Goal: Information Seeking & Learning: Learn about a topic

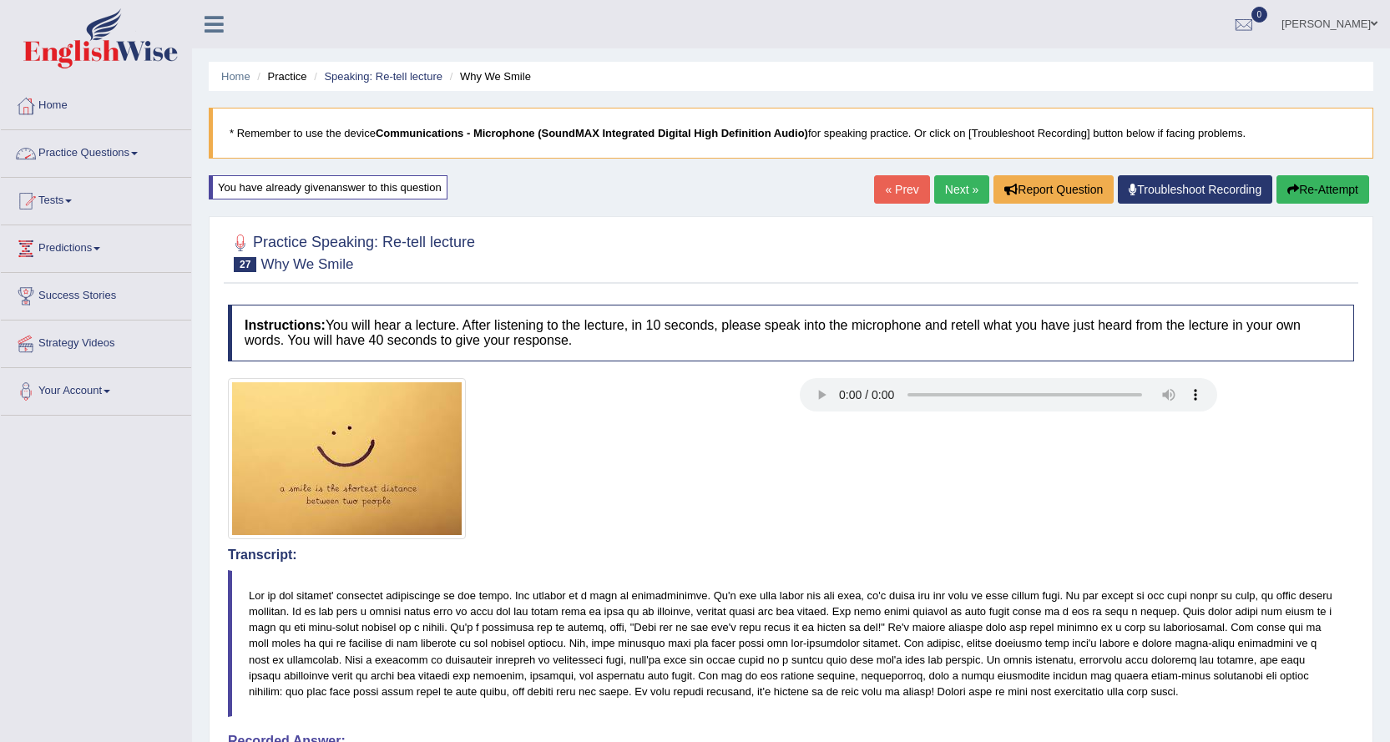
click at [104, 160] on link "Practice Questions" at bounding box center [96, 151] width 190 height 42
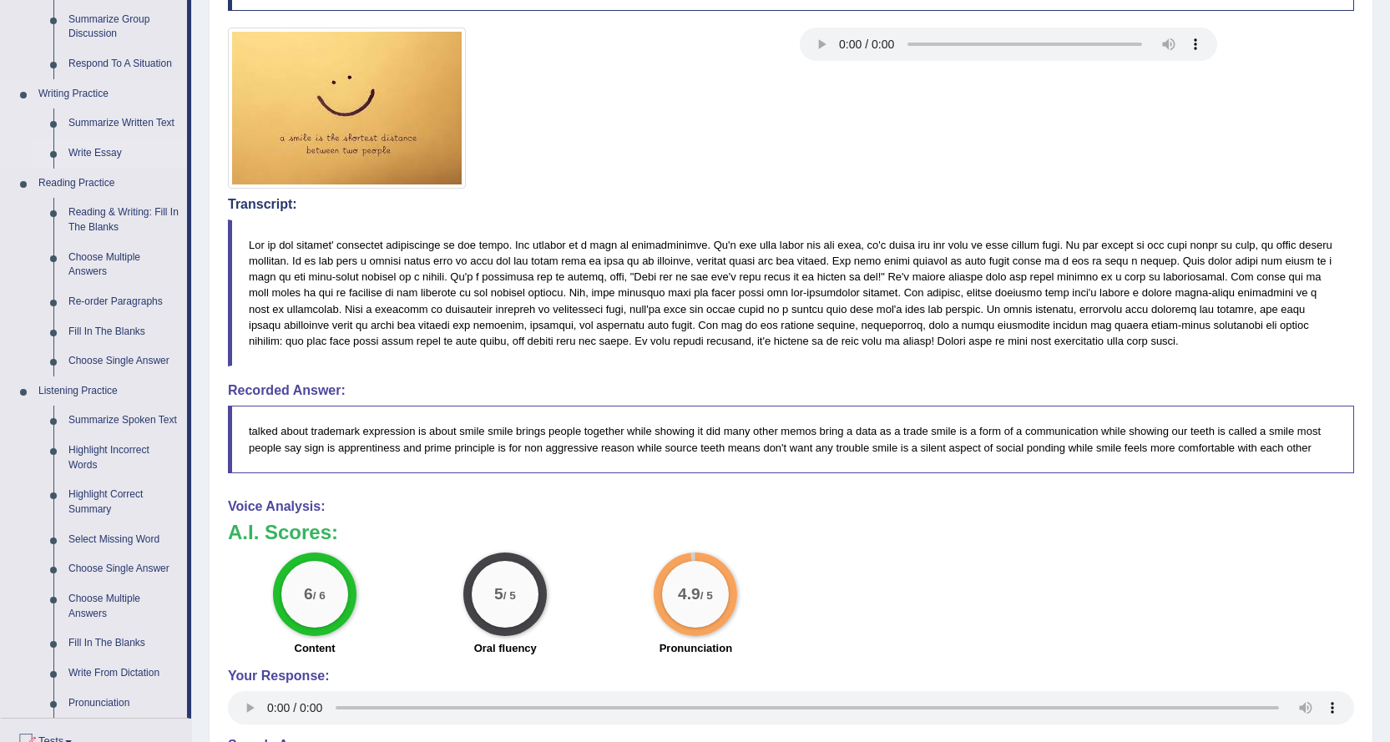
scroll to position [418, 0]
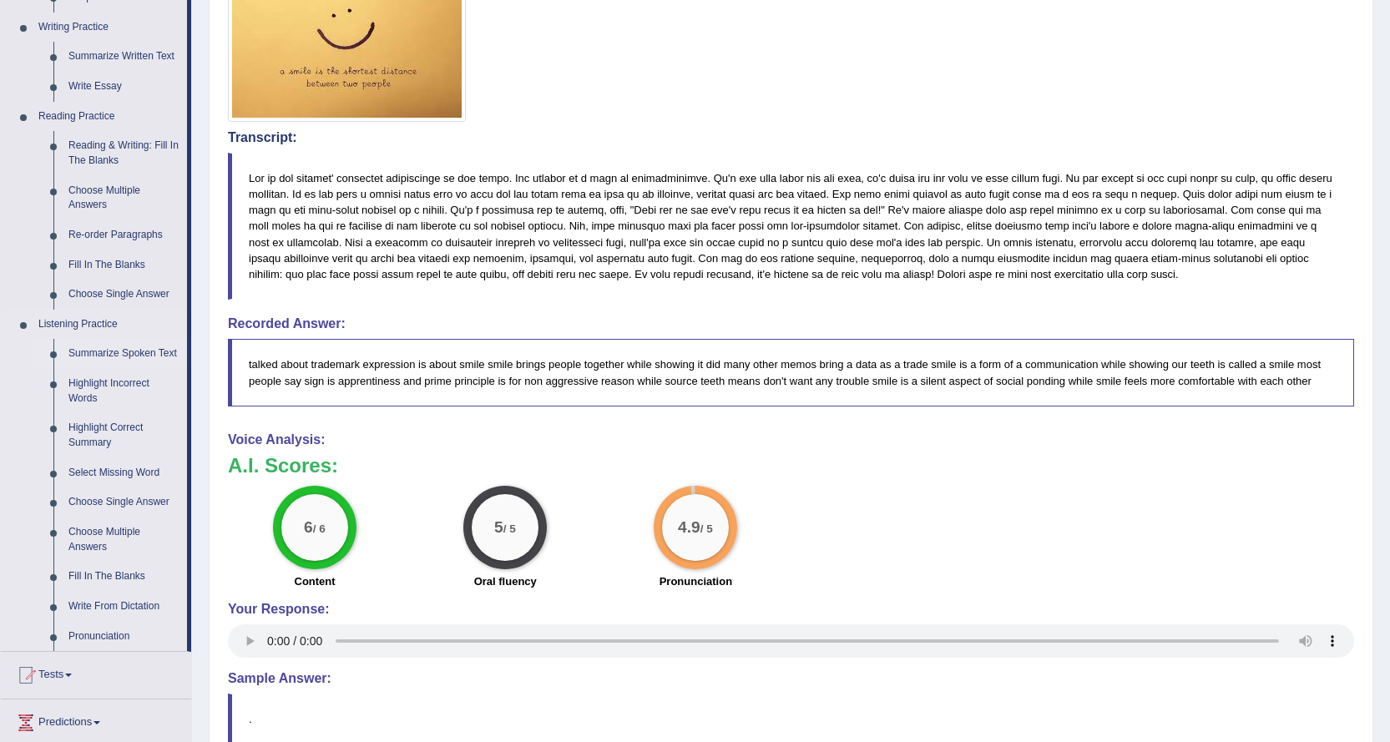
click at [108, 352] on link "Summarize Spoken Text" at bounding box center [124, 354] width 126 height 30
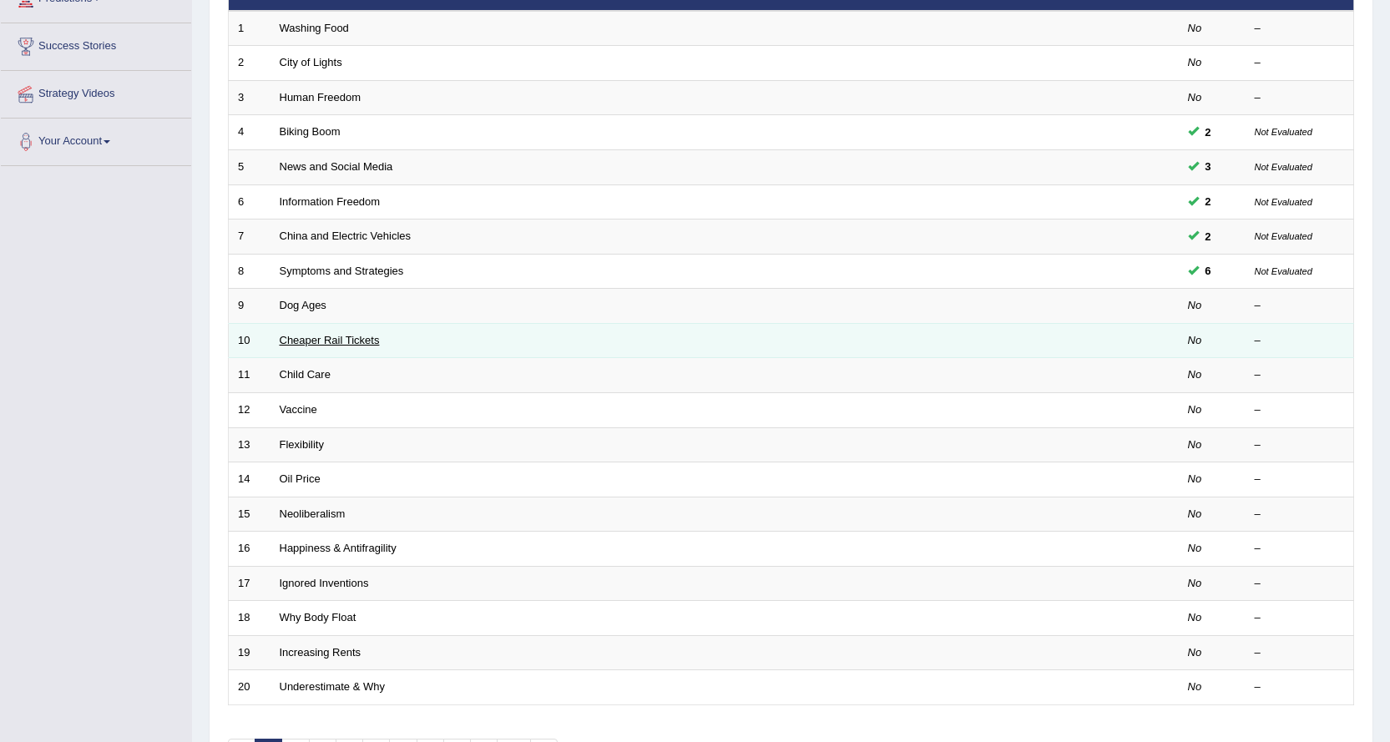
scroll to position [251, 0]
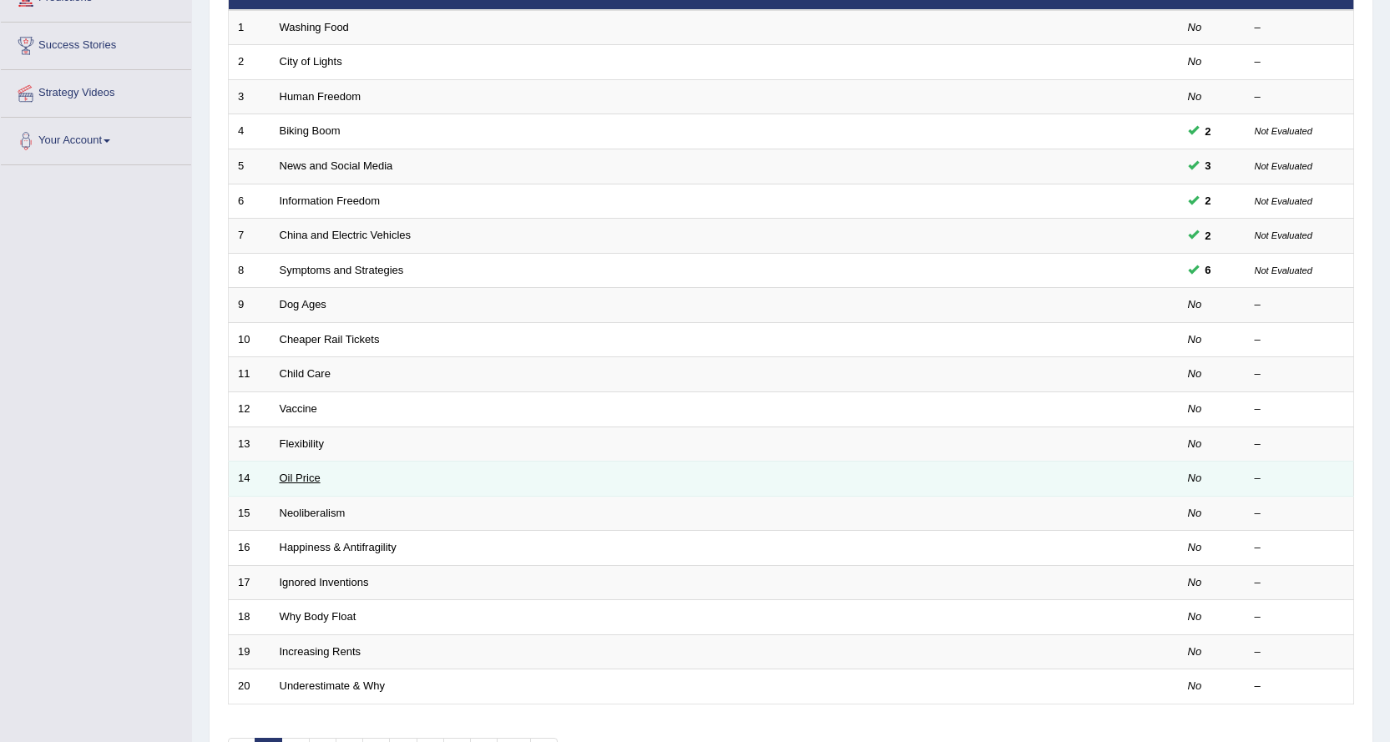
click at [287, 476] on link "Oil Price" at bounding box center [300, 478] width 41 height 13
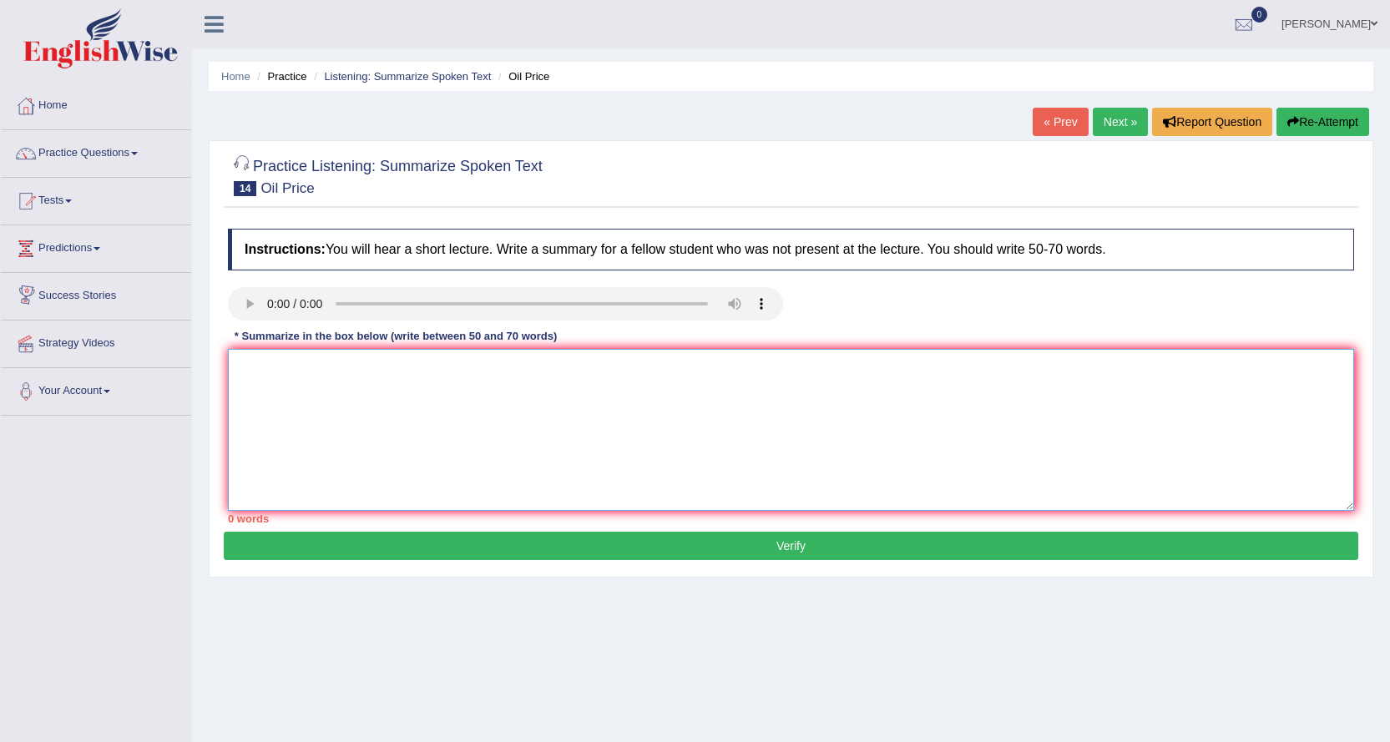
click at [296, 384] on textarea at bounding box center [791, 430] width 1127 height 162
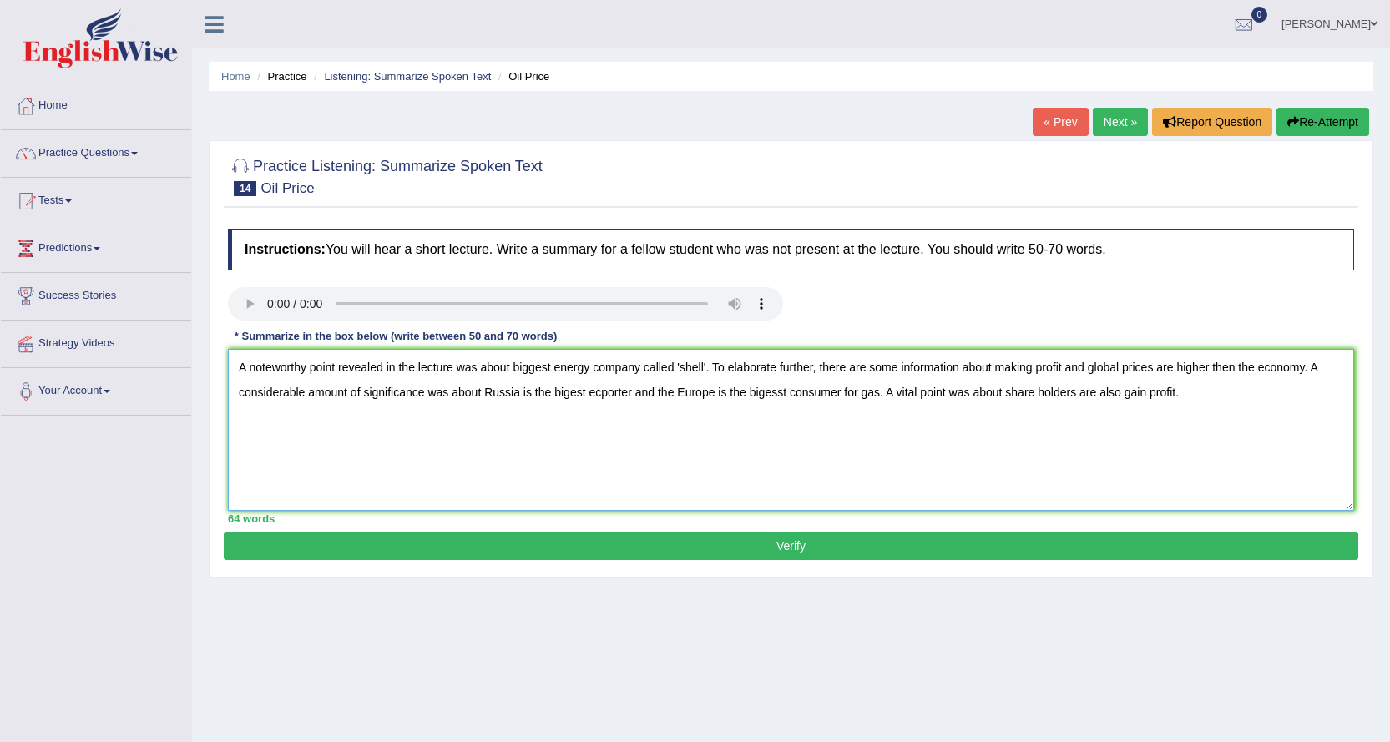
click at [571, 392] on textarea "A noteworthy point revealed in the lecture was about biggest energy company cal…" at bounding box center [791, 430] width 1127 height 162
click at [775, 393] on textarea "A noteworthy point revealed in the lecture was about biggest energy company cal…" at bounding box center [791, 430] width 1127 height 162
click at [478, 391] on textarea "A noteworthy point revealed in the lecture was about biggest energy company cal…" at bounding box center [791, 430] width 1127 height 162
click at [641, 393] on textarea "A noteworthy point revealed in the lecture was about biggest energy company cal…" at bounding box center [791, 430] width 1127 height 162
click at [1133, 393] on textarea "A noteworthy point revealed in the lecture was about biggest energy company cal…" at bounding box center [791, 430] width 1127 height 162
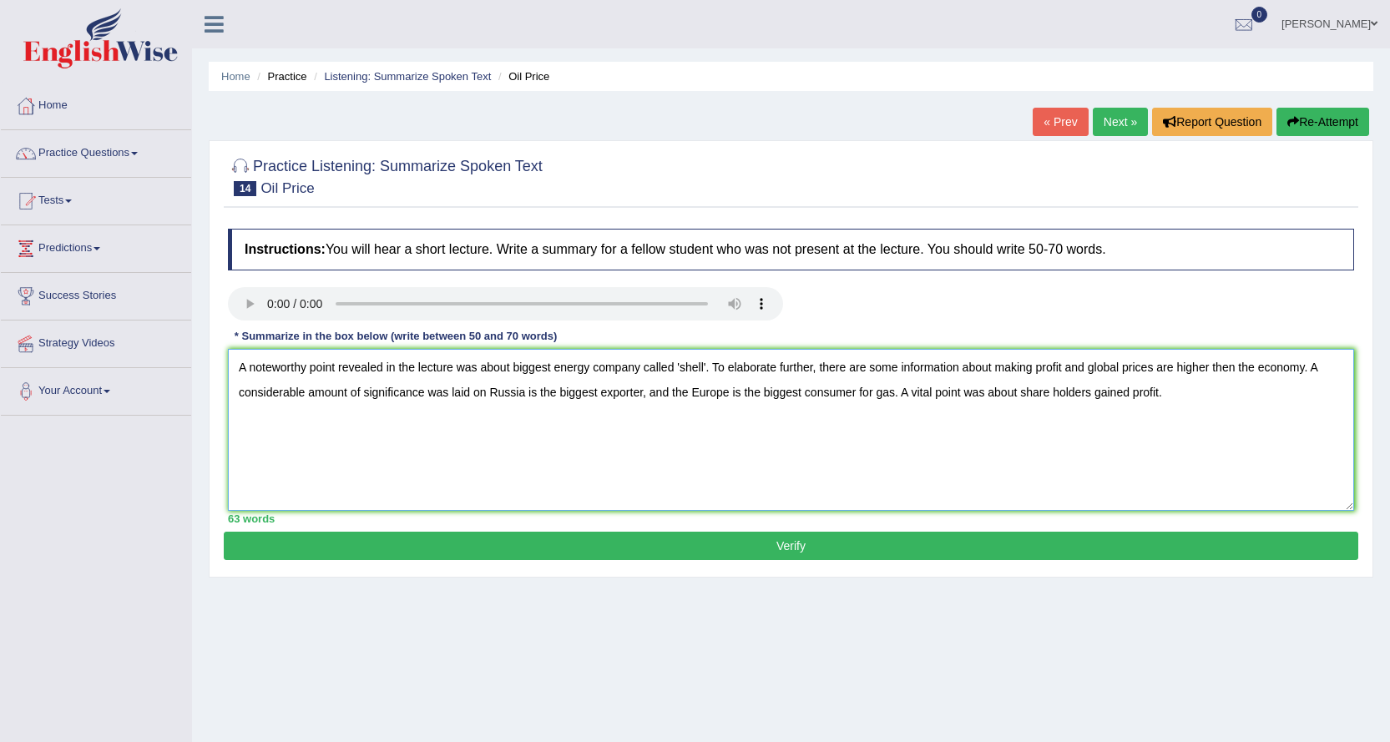
type textarea "A noteworthy point revealed in the lecture was about biggest energy company cal…"
click at [793, 544] on button "Verify" at bounding box center [791, 546] width 1135 height 28
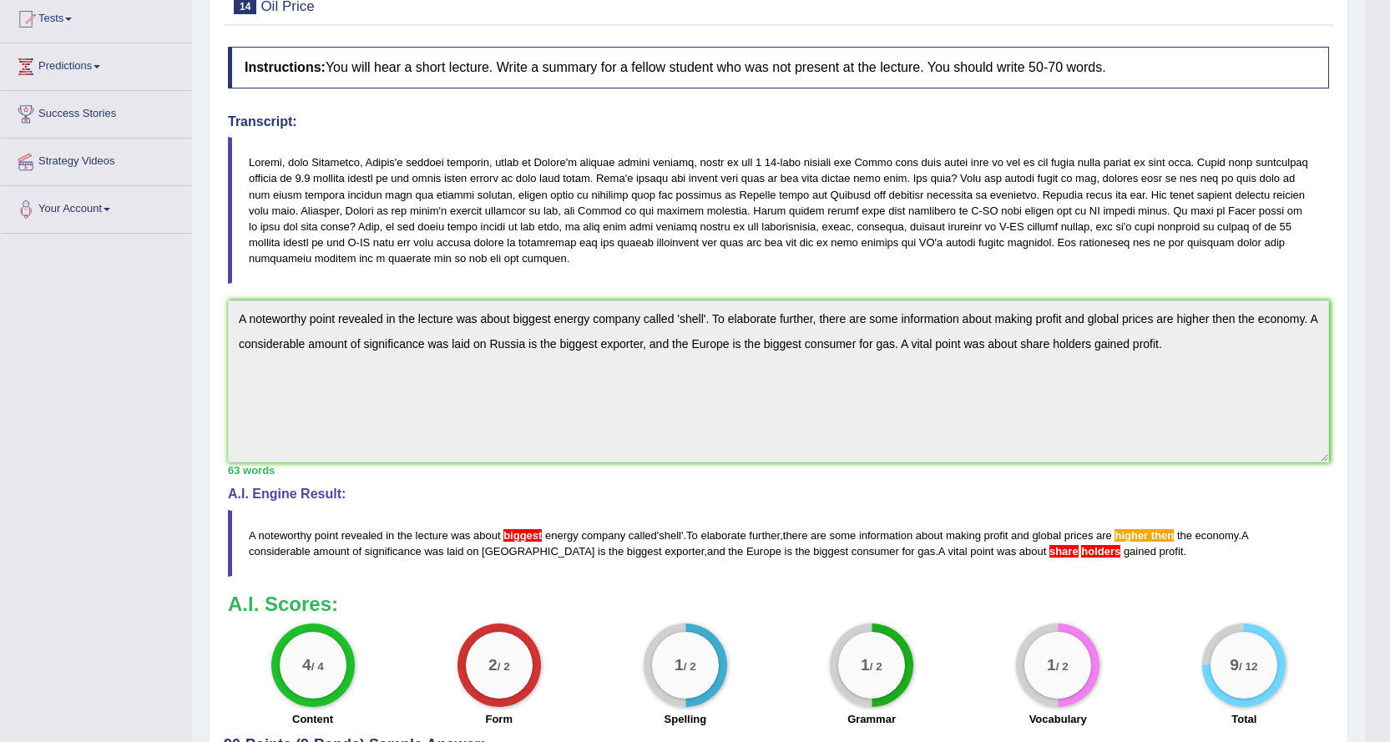
scroll to position [333, 0]
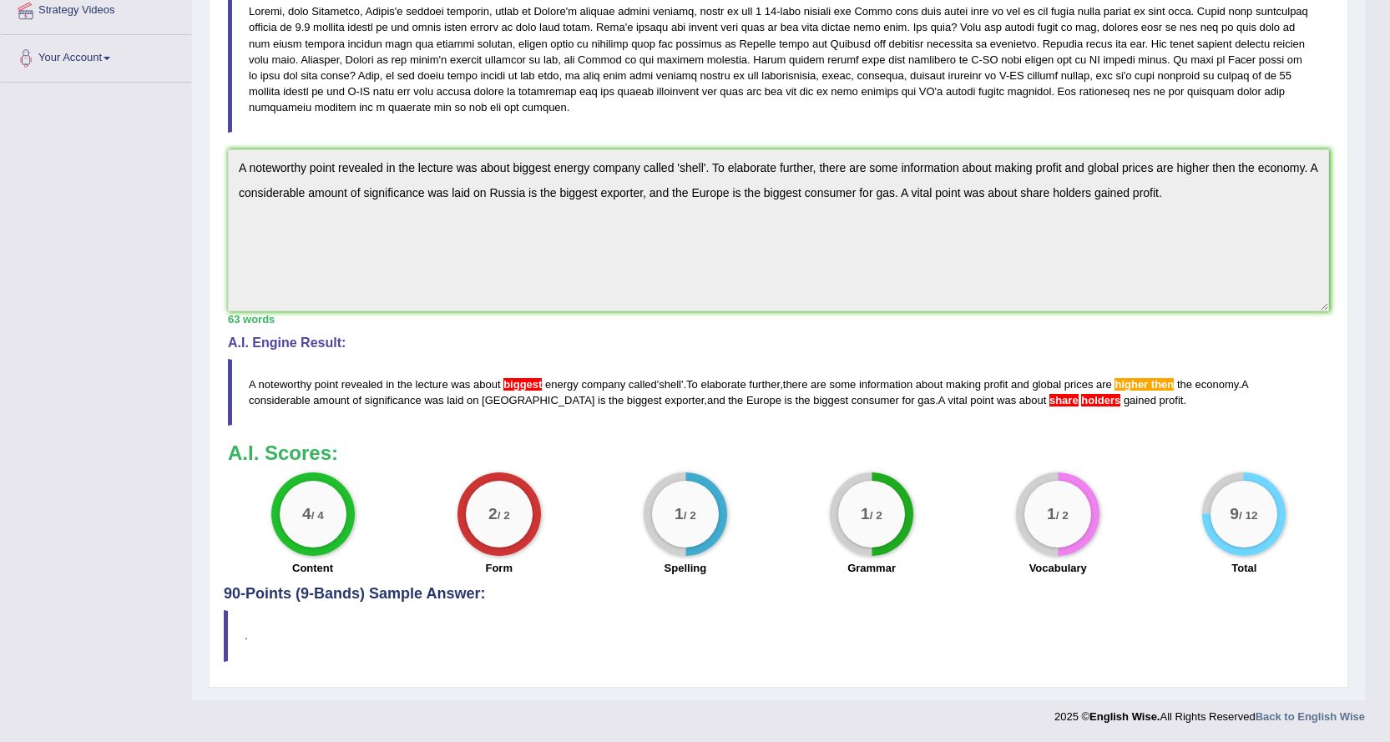
click at [201, 178] on div "Home Practice Listening: Summarize Spoken Text Oil Price « Prev Next » Report Q…" at bounding box center [778, 184] width 1173 height 1034
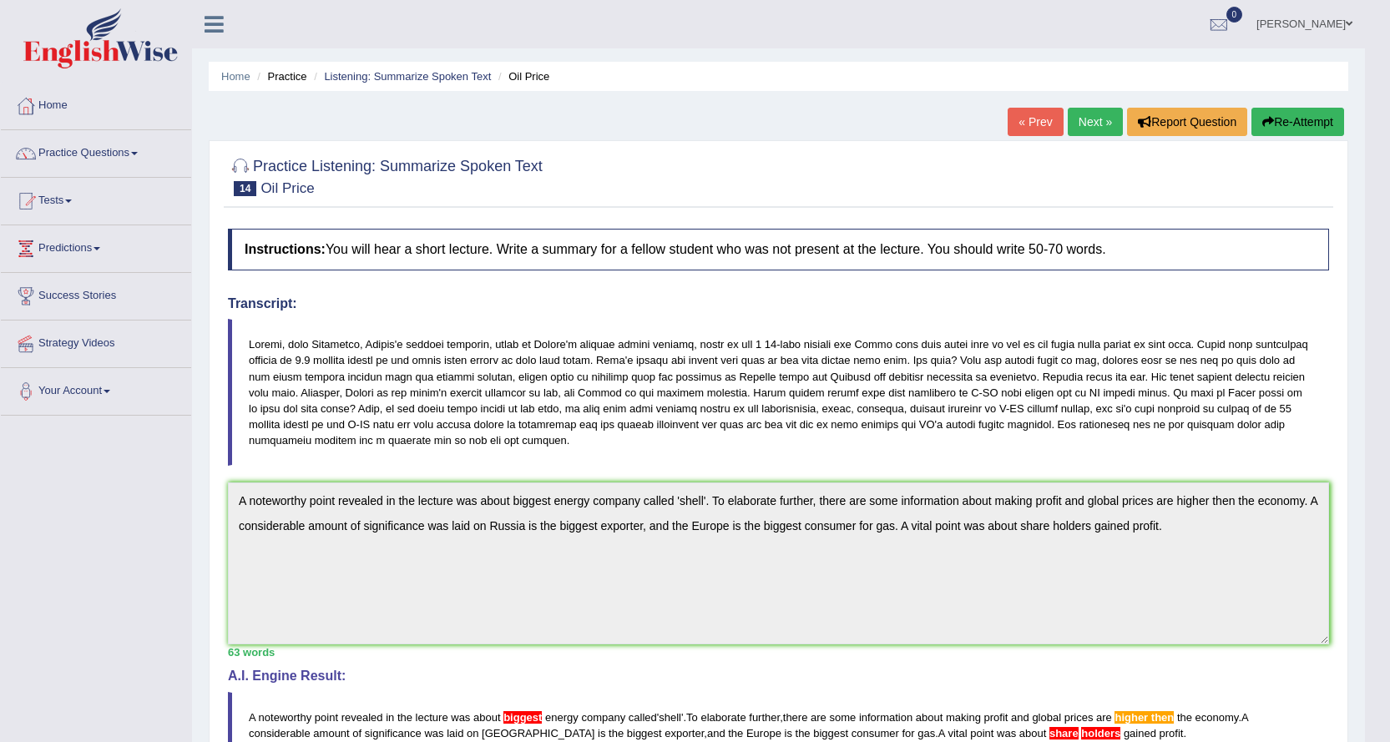
click at [1273, 129] on button "Re-Attempt" at bounding box center [1298, 122] width 93 height 28
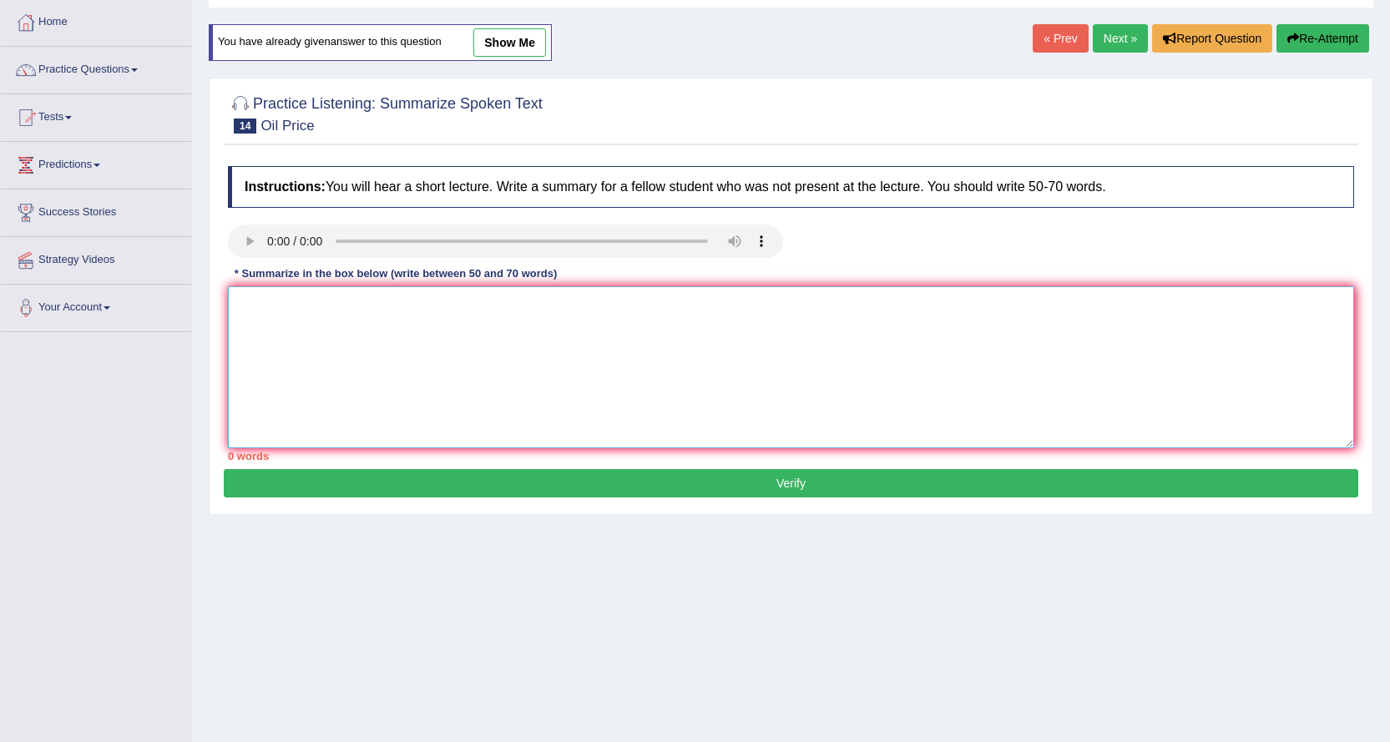
click at [388, 348] on textarea at bounding box center [791, 367] width 1127 height 162
paste textarea "A noteworthy point revealed in the lecture was about biggest energy company cal…"
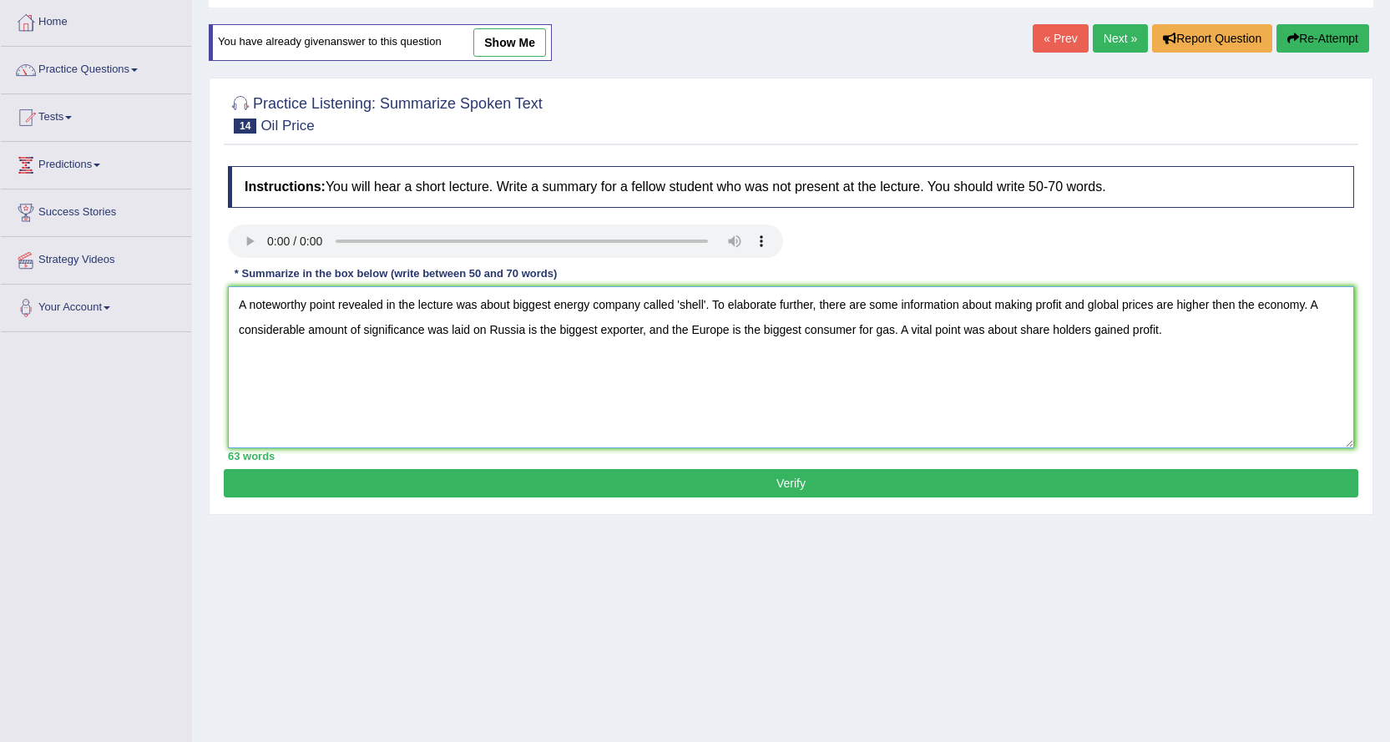
click at [512, 304] on textarea "A noteworthy point revealed in the lecture was about biggest energy company cal…" at bounding box center [791, 367] width 1127 height 162
click at [1248, 304] on textarea "A noteworthy point revealed in the lecture was about the biggest energy company…" at bounding box center [791, 367] width 1127 height 162
click at [1052, 328] on textarea "A noteworthy point revealed in the lecture was about the biggest energy company…" at bounding box center [791, 367] width 1127 height 162
click at [908, 330] on textarea "A noteworthy point revealed in the lecture was about the biggest energy company…" at bounding box center [791, 367] width 1127 height 162
click at [1153, 328] on textarea "A noteworthy point revealed in the lecture was about the biggest energy company…" at bounding box center [791, 367] width 1127 height 162
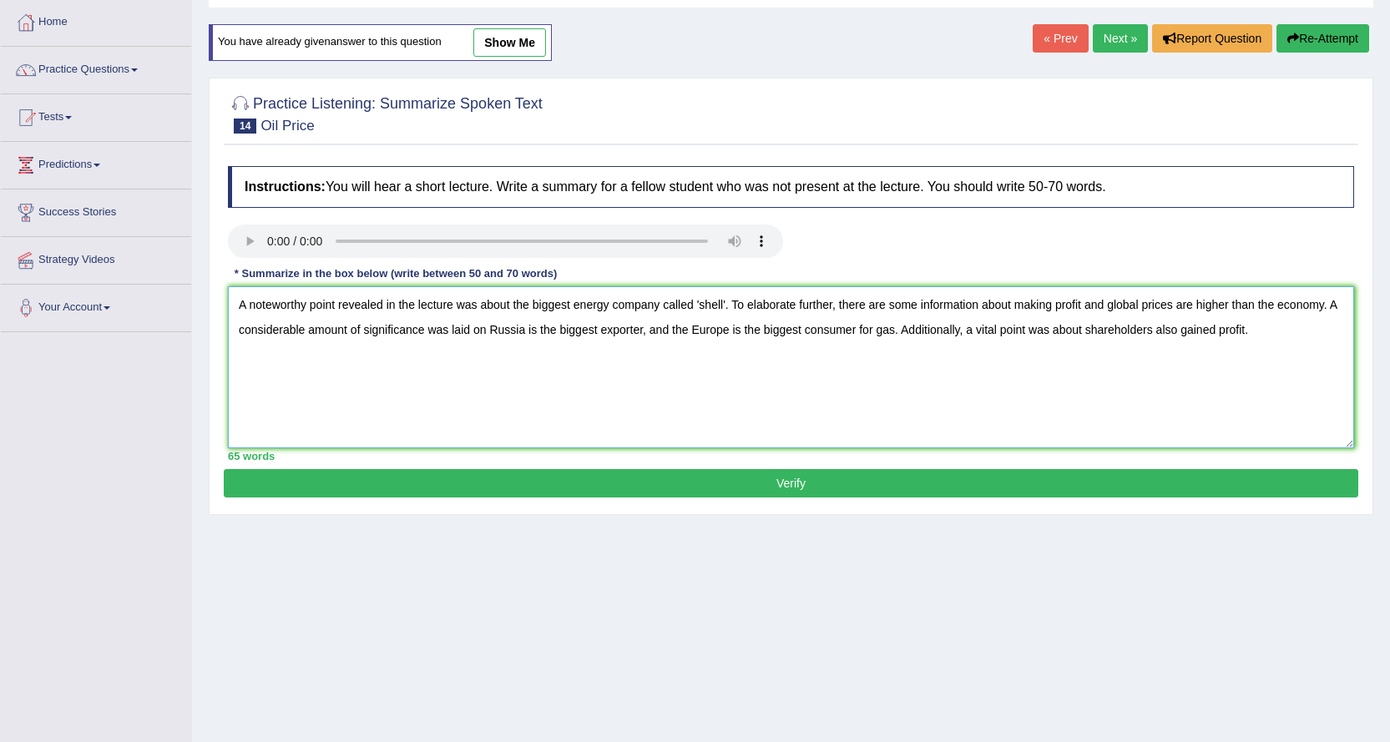
type textarea "A noteworthy point revealed in the lecture was about the biggest energy company…"
click at [687, 489] on button "Verify" at bounding box center [791, 483] width 1135 height 28
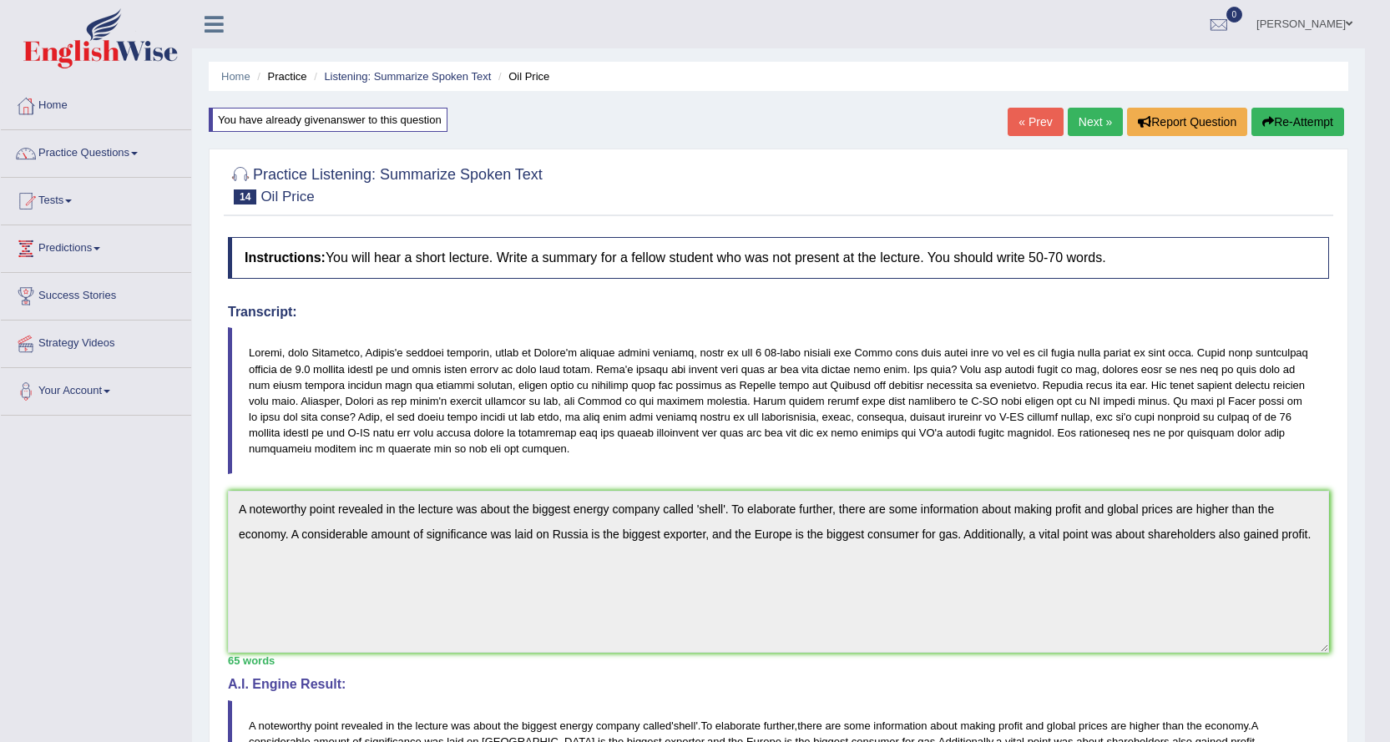
click at [1088, 122] on link "Next »" at bounding box center [1095, 122] width 55 height 28
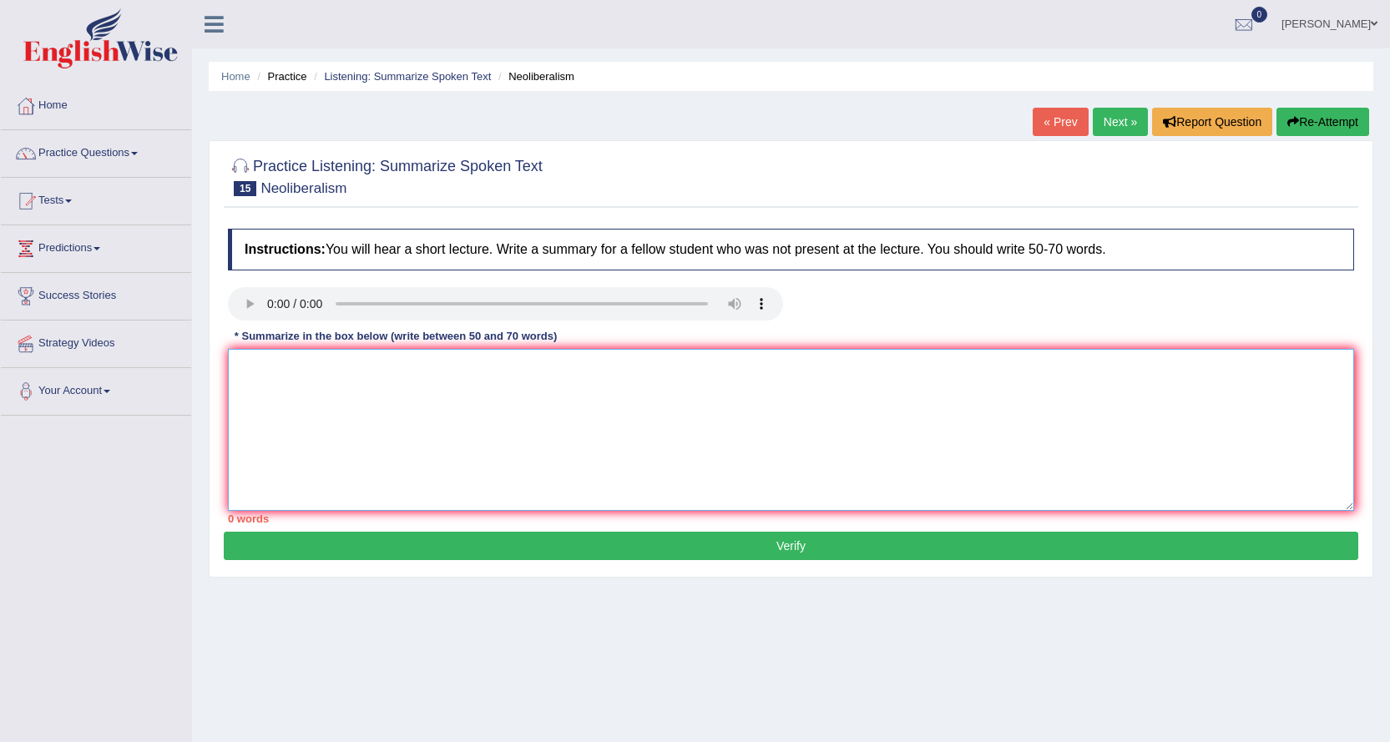
click at [359, 433] on textarea at bounding box center [791, 430] width 1127 height 162
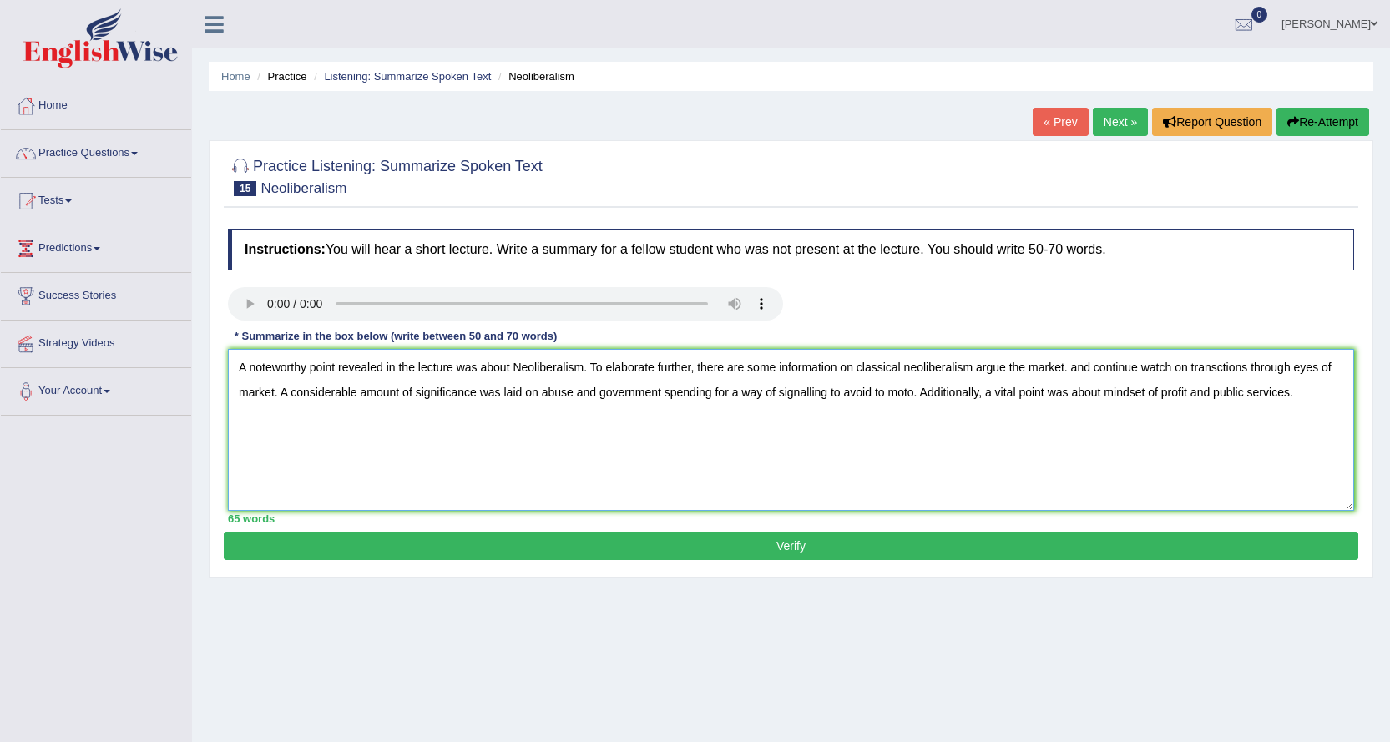
click at [1070, 365] on textarea "A noteworthy point revealed in the lecture was about Neoliberalism. To elaborat…" at bounding box center [791, 430] width 1127 height 162
click at [975, 370] on textarea "A noteworthy point revealed in the lecture was about Neoliberalism. To elaborat…" at bounding box center [791, 430] width 1127 height 162
drag, startPoint x: 1115, startPoint y: 364, endPoint x: 1130, endPoint y: 396, distance: 35.1
click at [1115, 365] on textarea "A noteworthy point revealed in the lecture was about Neoliberalism. To elaborat…" at bounding box center [791, 430] width 1127 height 162
type textarea "A noteworthy point revealed in the lecture was about Neoliberalism. To elaborat…"
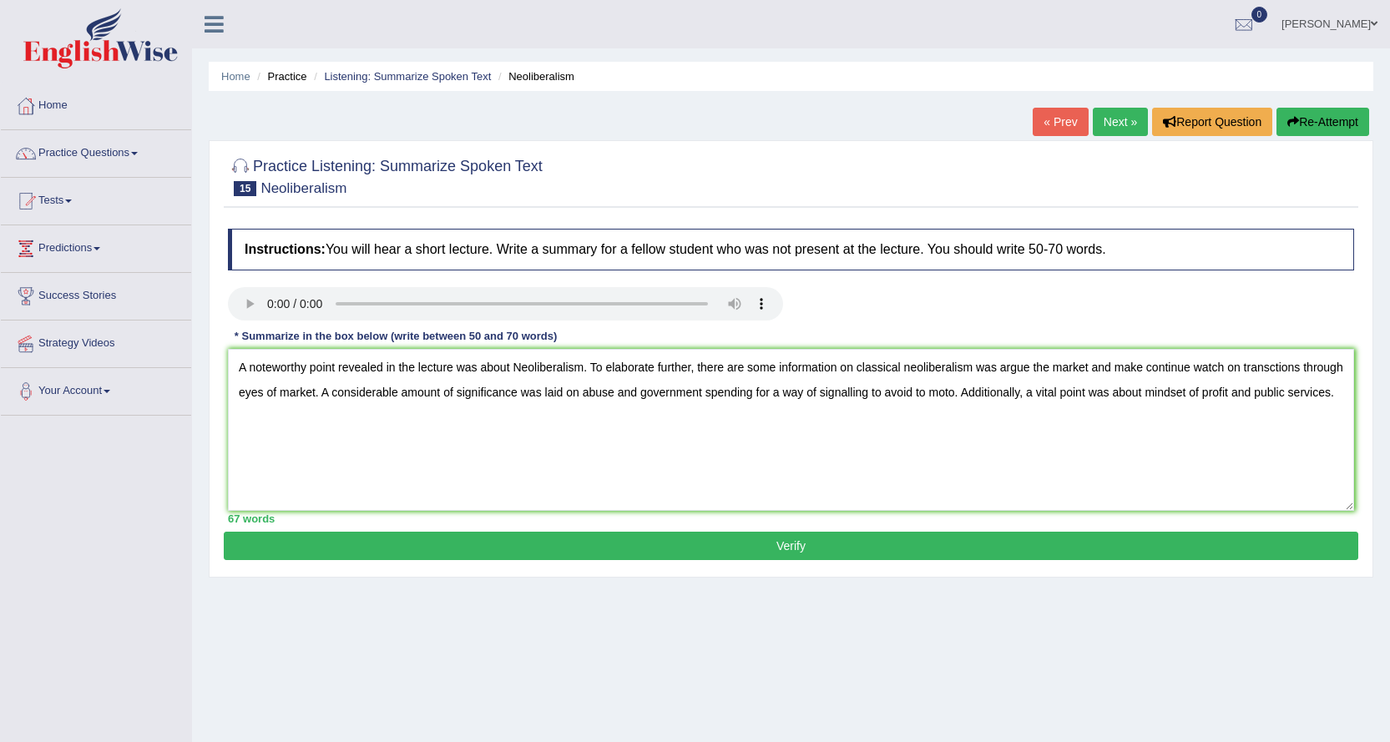
click at [539, 551] on button "Verify" at bounding box center [791, 546] width 1135 height 28
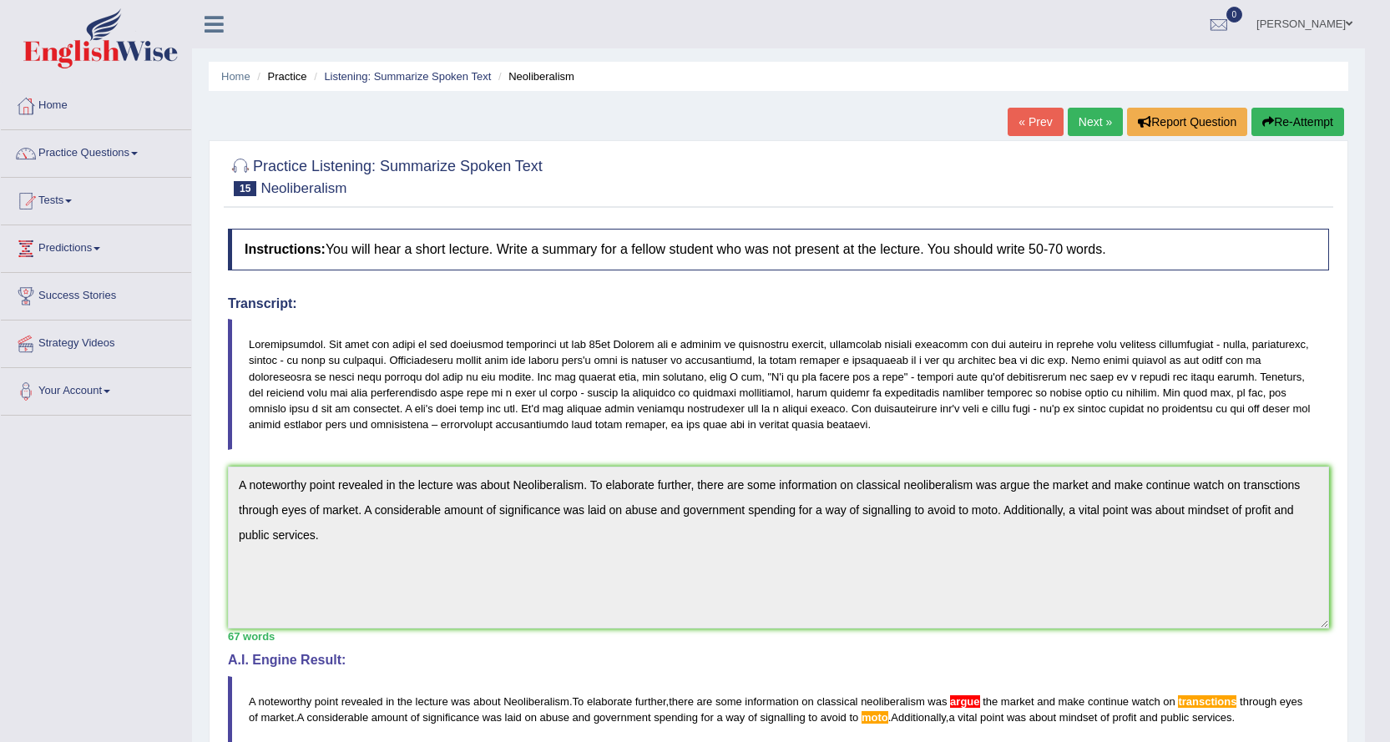
click at [1276, 124] on button "Re-Attempt" at bounding box center [1298, 122] width 93 height 28
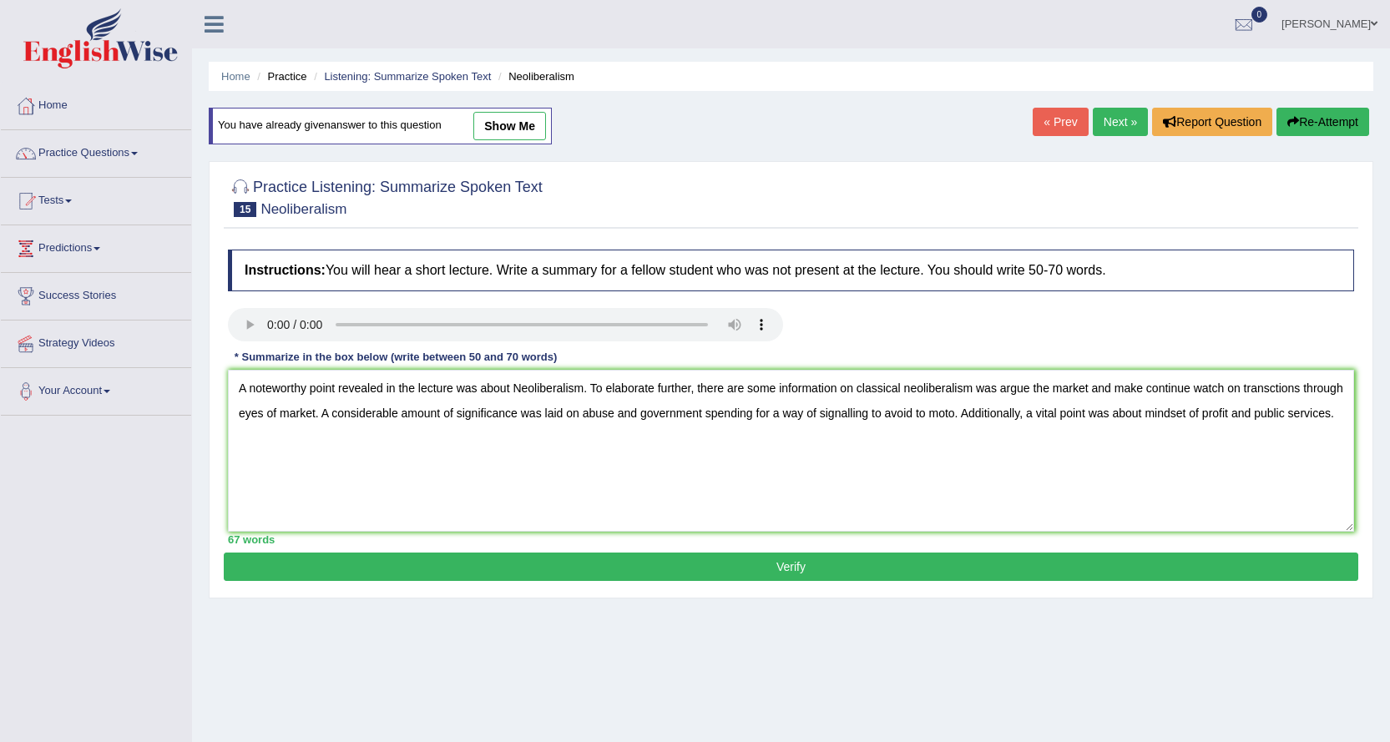
click at [1268, 390] on textarea "A noteworthy point revealed in the lecture was about Neoliberalism. To elaborat…" at bounding box center [791, 451] width 1127 height 162
click at [1028, 386] on textarea "A noteworthy point revealed in the lecture was about Neoliberalism. To elaborat…" at bounding box center [791, 451] width 1127 height 162
click at [996, 411] on textarea "A noteworthy point revealed in the lecture was about Neoliberalism. To elaborat…" at bounding box center [791, 451] width 1127 height 162
type textarea "A noteworthy point revealed in the lecture was about Neoliberalism. To elaborat…"
click at [870, 578] on button "Verify" at bounding box center [791, 567] width 1135 height 28
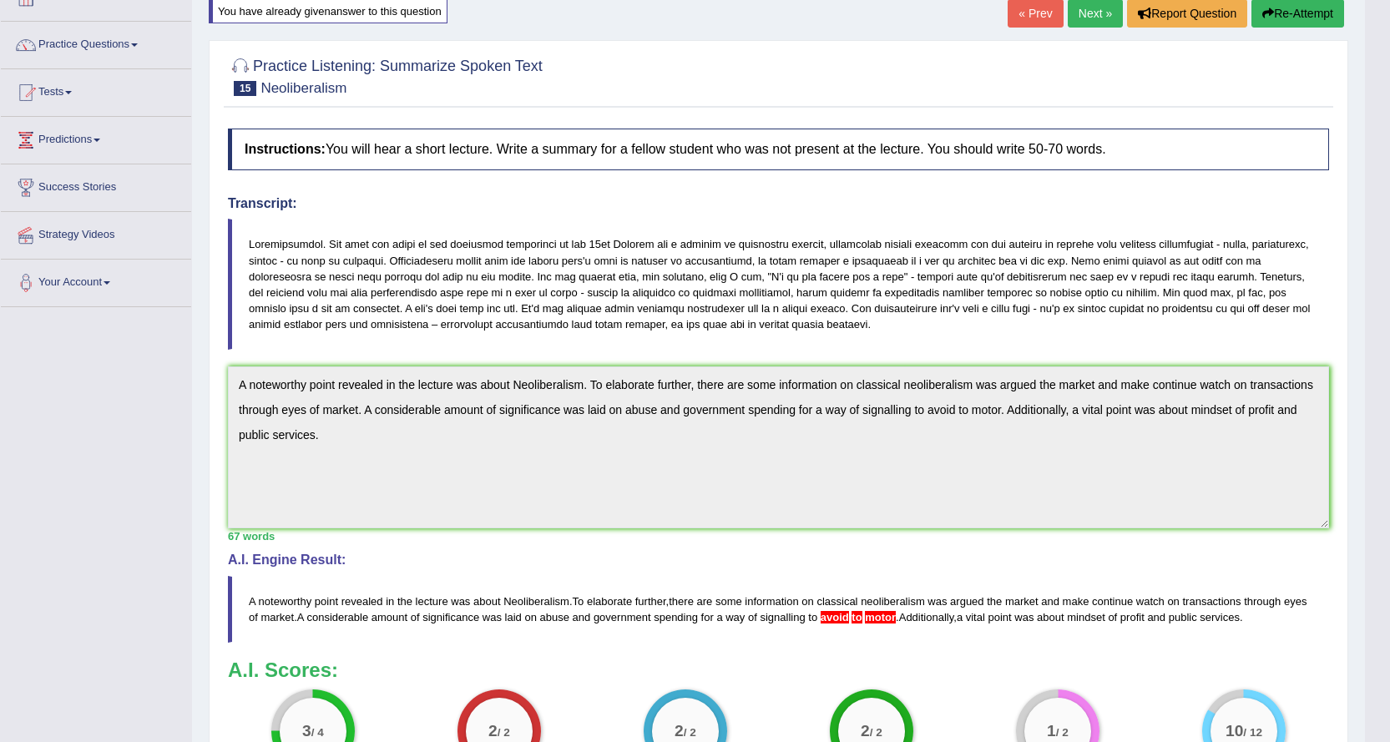
scroll to position [84, 0]
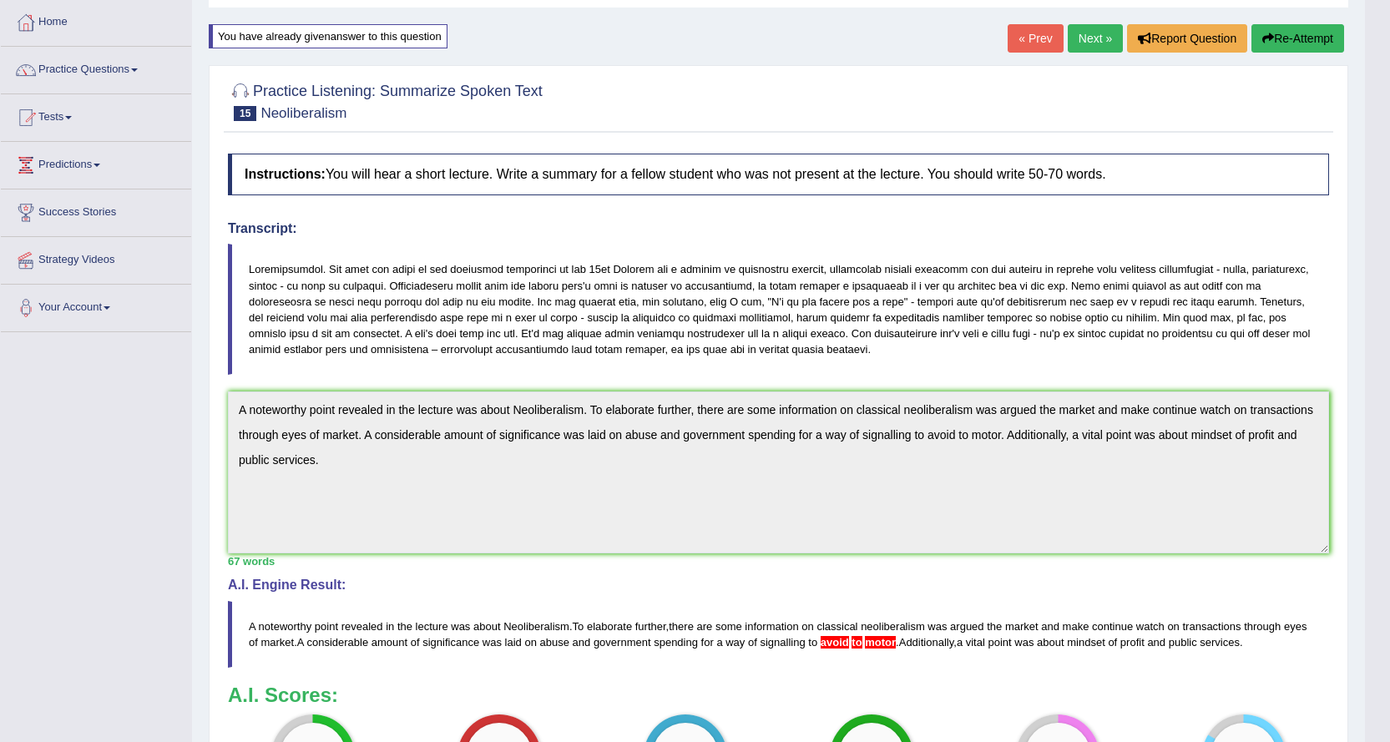
click at [1288, 38] on button "Re-Attempt" at bounding box center [1298, 38] width 93 height 28
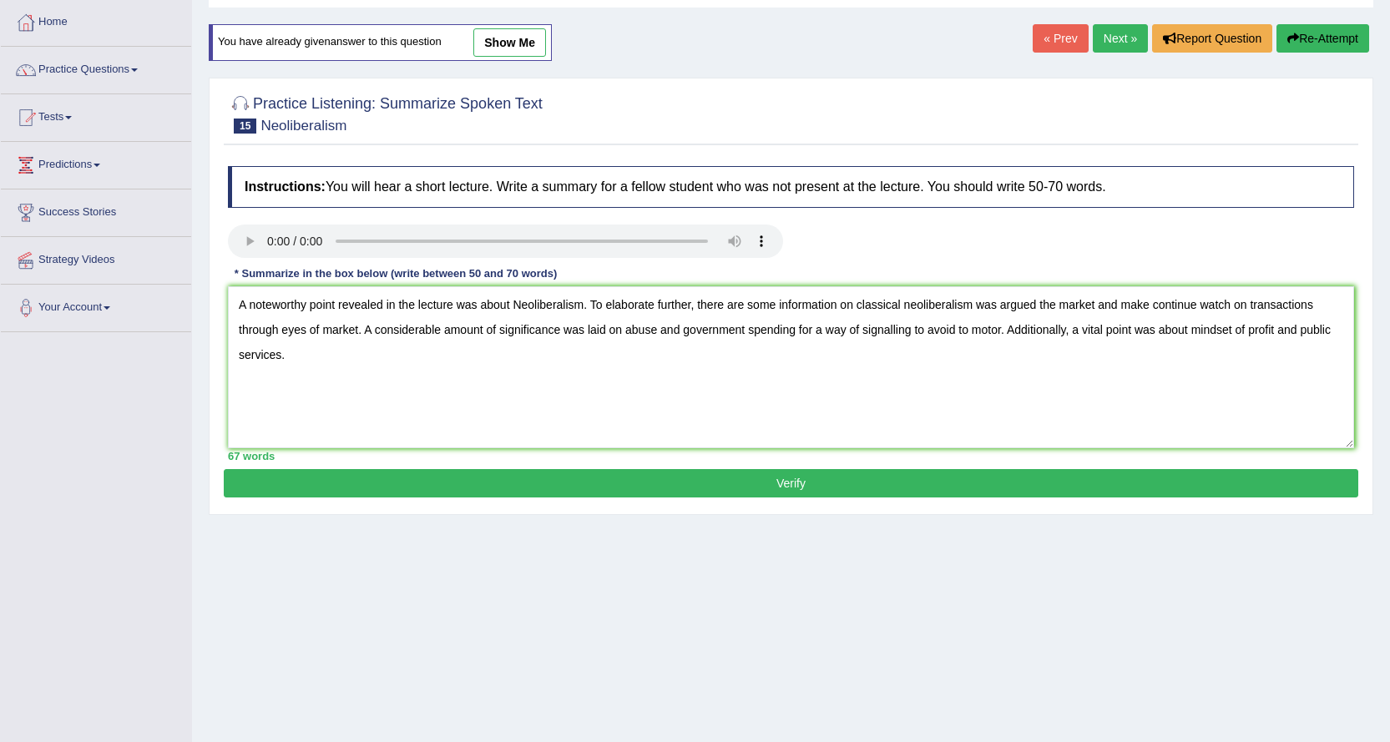
click at [999, 330] on textarea "A noteworthy point revealed in the lecture was about Neoliberalism. To elaborat…" at bounding box center [791, 367] width 1127 height 162
type textarea "A noteworthy point revealed in the lecture was about Neoliberalism. To elaborat…"
click at [777, 489] on button "Verify" at bounding box center [791, 483] width 1135 height 28
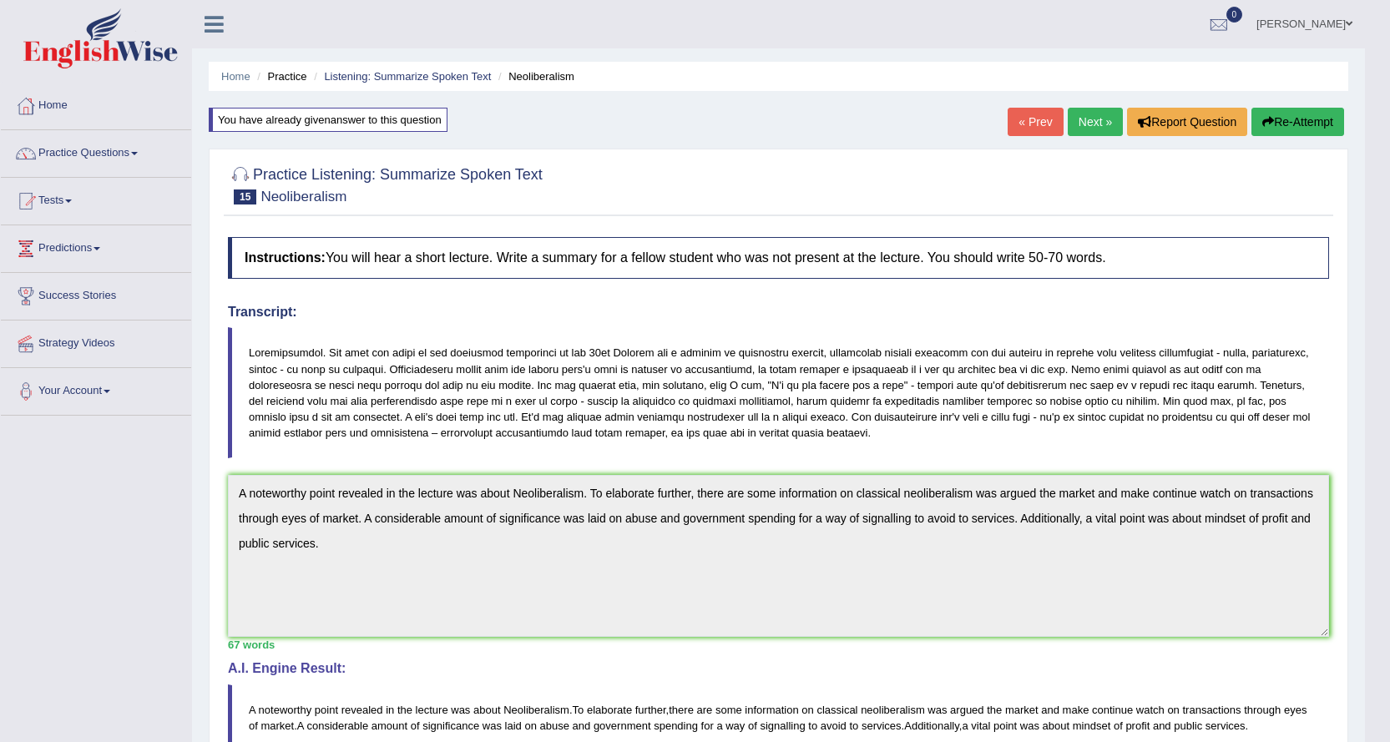
click at [1090, 123] on link "Next »" at bounding box center [1095, 122] width 55 height 28
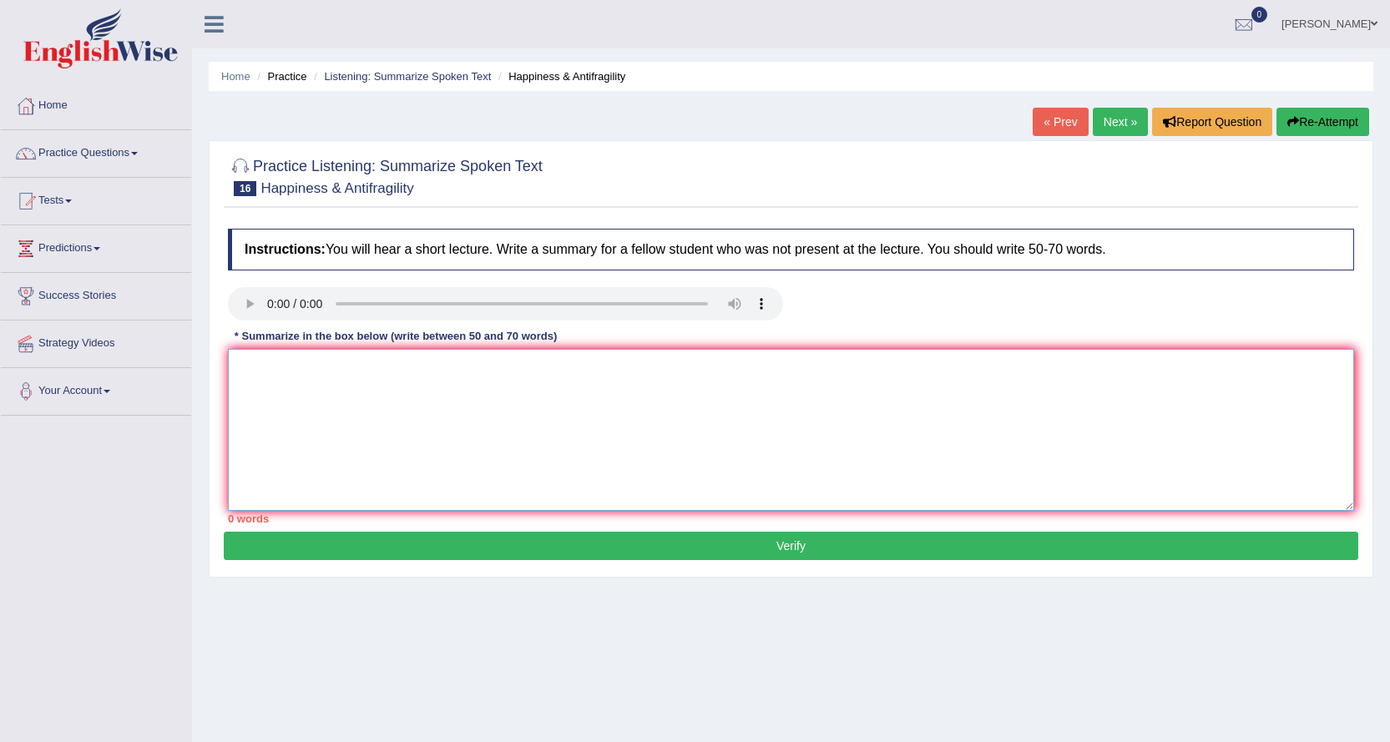
click at [552, 407] on textarea at bounding box center [791, 430] width 1127 height 162
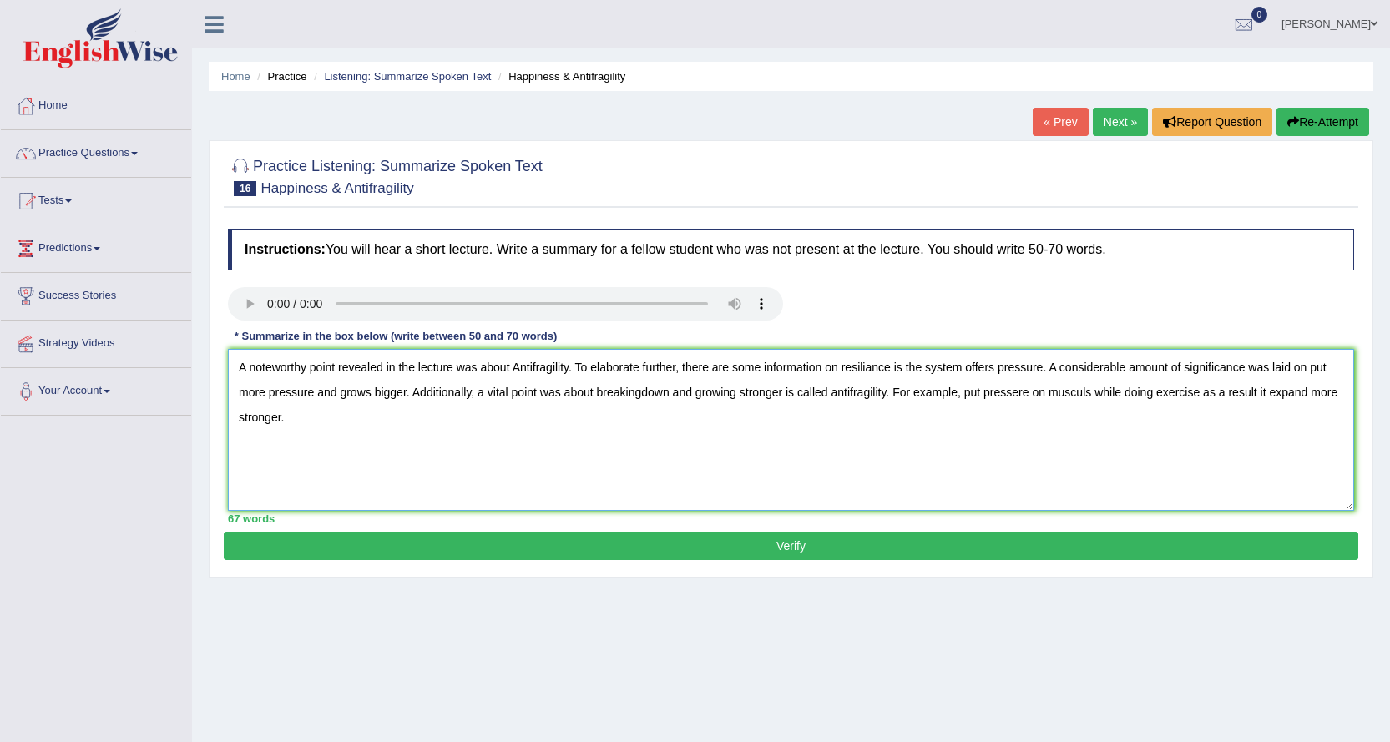
click at [1081, 393] on textarea "A noteworthy point revealed in the lecture was about Antifragility. To elaborat…" at bounding box center [791, 430] width 1127 height 162
click at [1079, 391] on textarea "A noteworthy point revealed in the lecture was about Antifragility. To elaborat…" at bounding box center [791, 430] width 1127 height 162
type textarea "A noteworthy point revealed in the lecture was about Antifragility. To elaborat…"
click at [660, 547] on button "Verify" at bounding box center [791, 546] width 1135 height 28
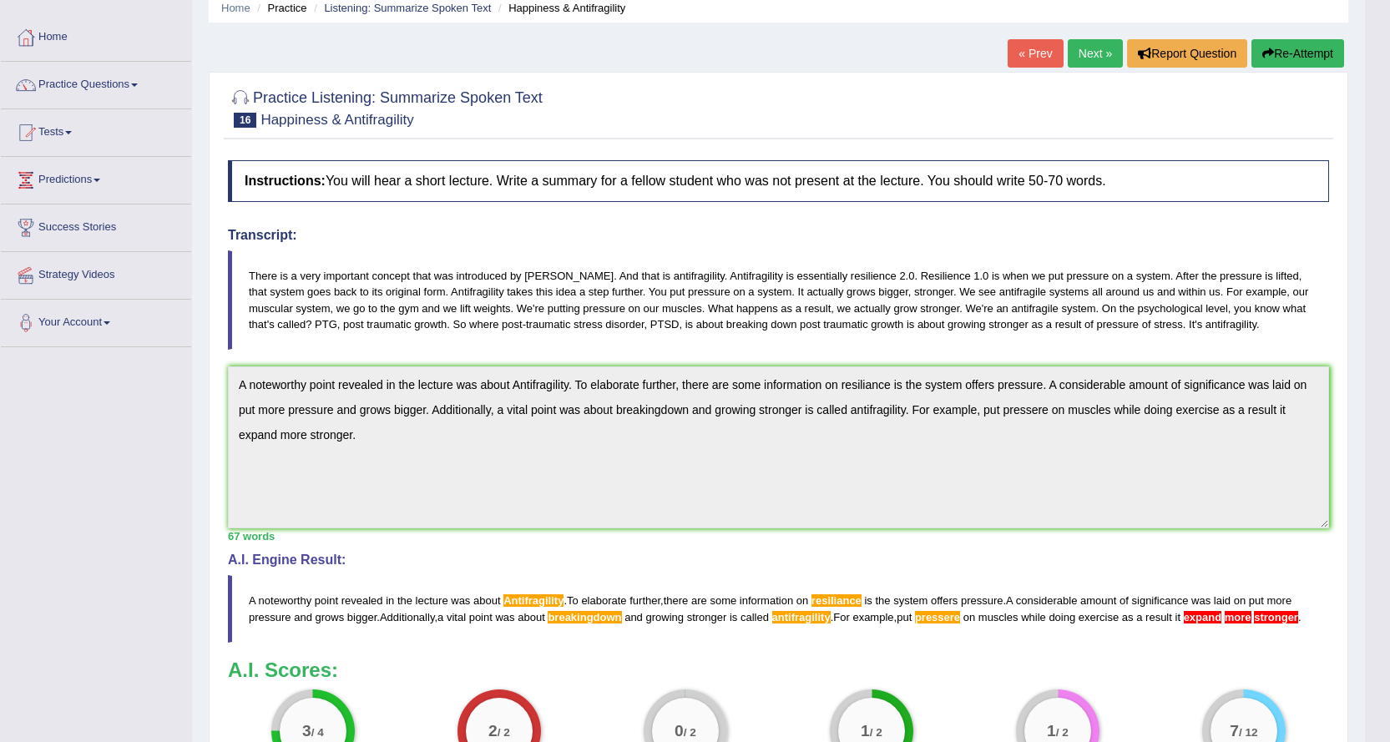
scroll to position [50, 0]
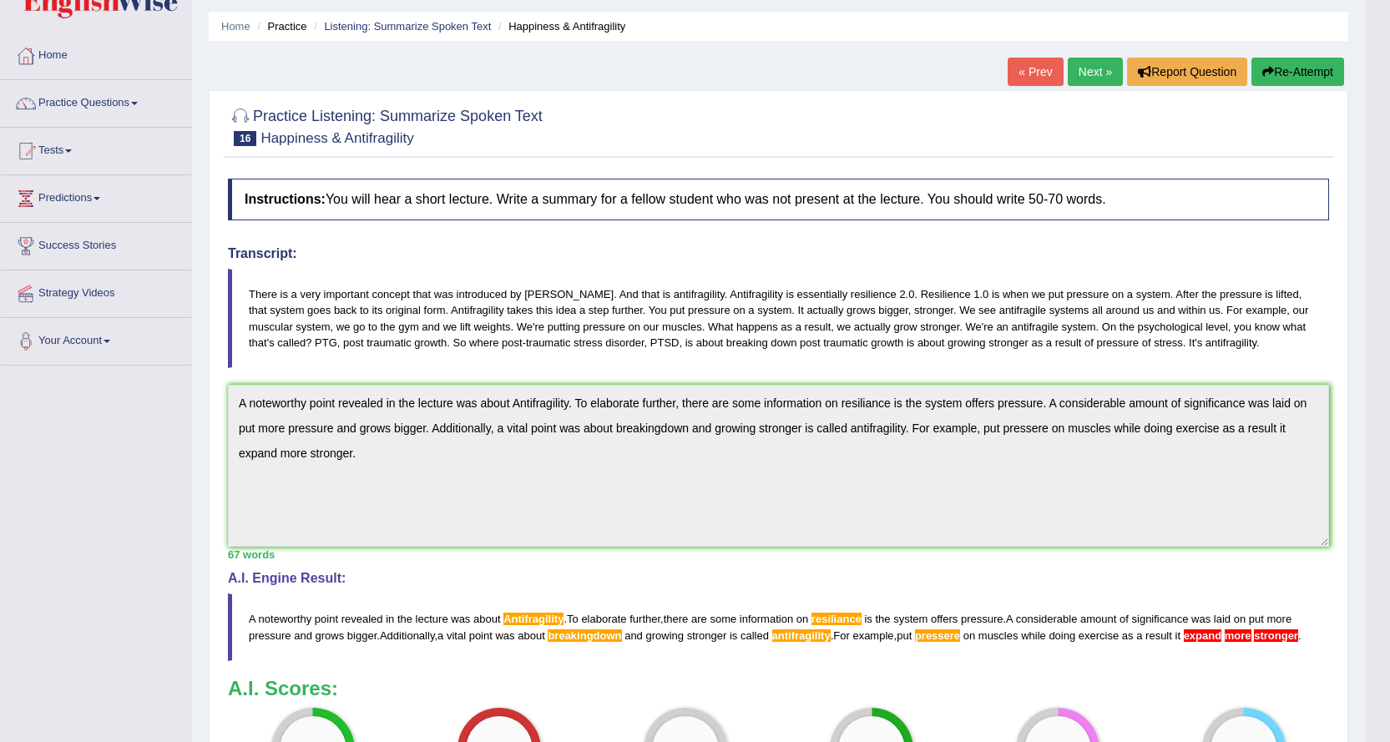
click at [202, 397] on div "Home Practice Listening: Summarize Spoken Text Happiness & Antifragility « Prev…" at bounding box center [778, 442] width 1173 height 985
click at [1308, 80] on button "Re-Attempt" at bounding box center [1298, 72] width 93 height 28
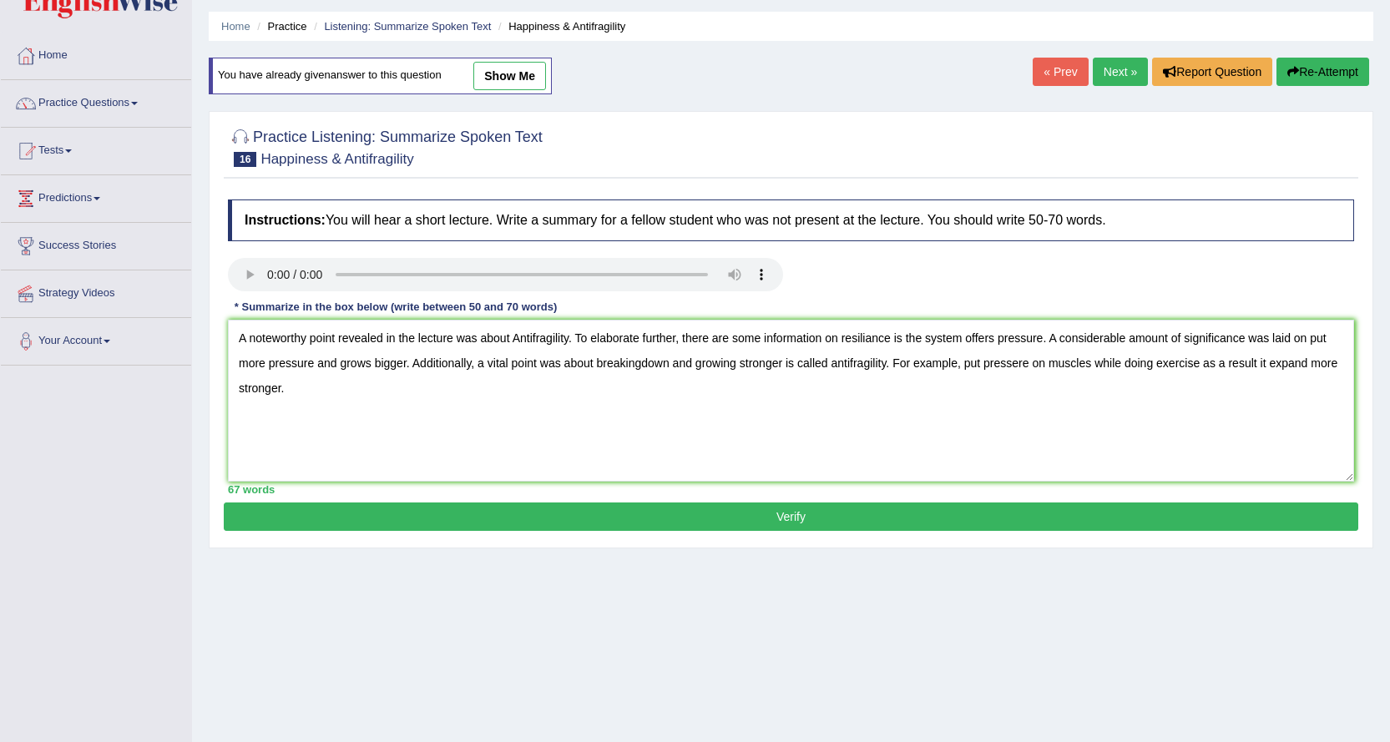
click at [519, 337] on textarea "A noteworthy point revealed in the lecture was about Antifragility. To elaborat…" at bounding box center [791, 401] width 1127 height 162
click at [868, 340] on textarea "A noteworthy point revealed in the lecture was about antifragility. To elaborat…" at bounding box center [791, 401] width 1127 height 162
click at [1016, 362] on textarea "A noteworthy point revealed in the lecture was about antifragility. To elaborat…" at bounding box center [791, 401] width 1127 height 162
click at [641, 366] on textarea "A noteworthy point revealed in the lecture was about antifragility. To elaborat…" at bounding box center [791, 401] width 1127 height 162
click at [1323, 366] on textarea "A noteworthy point revealed in the lecture was about antifragility. To elaborat…" at bounding box center [791, 401] width 1127 height 162
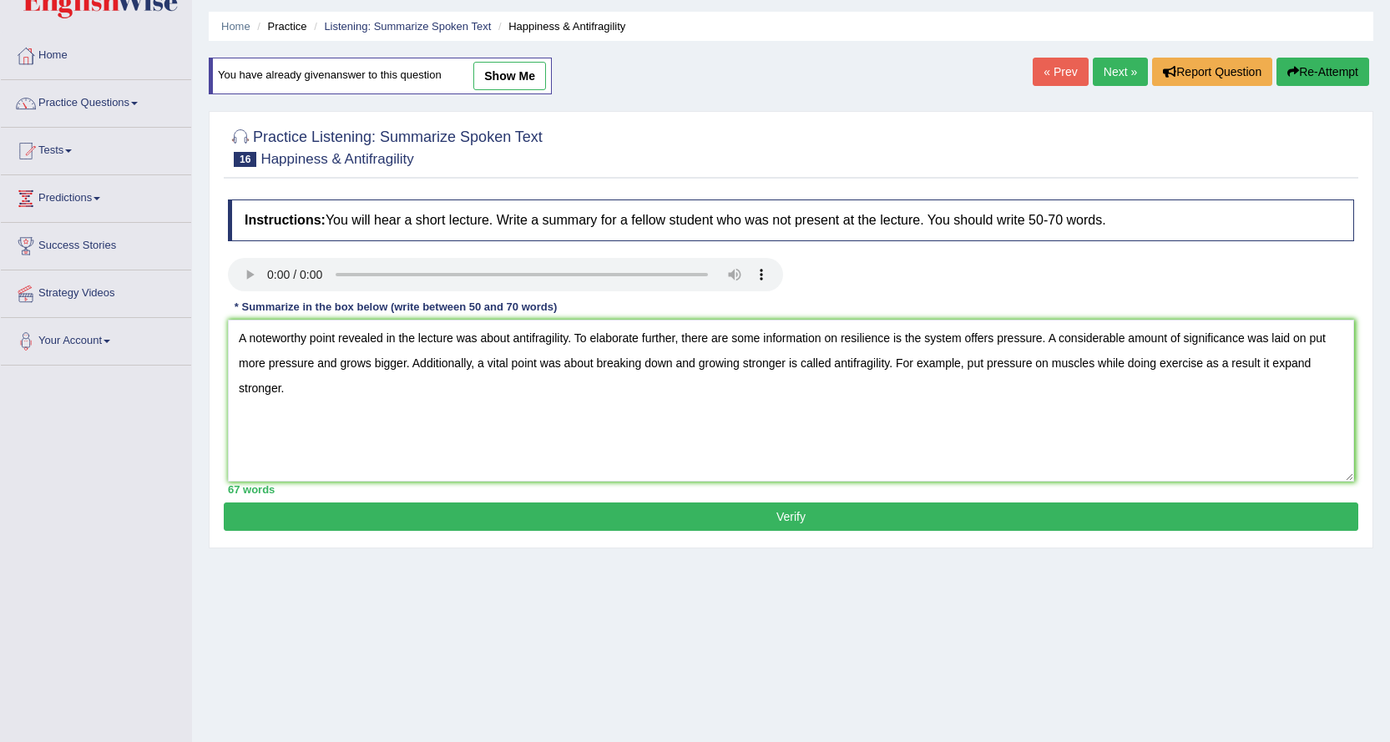
click at [1309, 362] on textarea "A noteworthy point revealed in the lecture was about antifragility. To elaborat…" at bounding box center [791, 401] width 1127 height 162
click at [239, 388] on textarea "A noteworthy point revealed in the lecture was about antifragility. To elaborat…" at bounding box center [791, 401] width 1127 height 162
type textarea "A noteworthy point revealed in the lecture was about antifragility. To elaborat…"
click at [817, 509] on button "Verify" at bounding box center [791, 517] width 1135 height 28
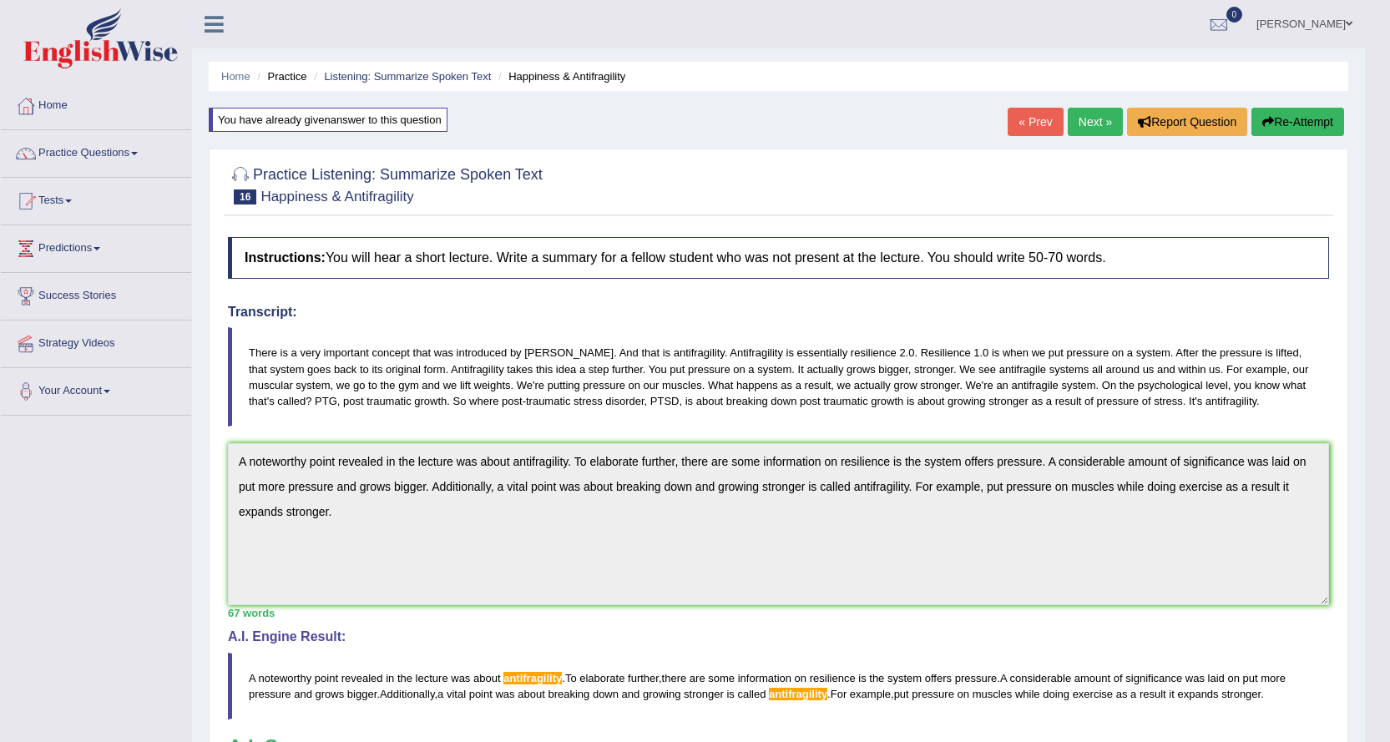
click at [1071, 120] on link "Next »" at bounding box center [1095, 122] width 55 height 28
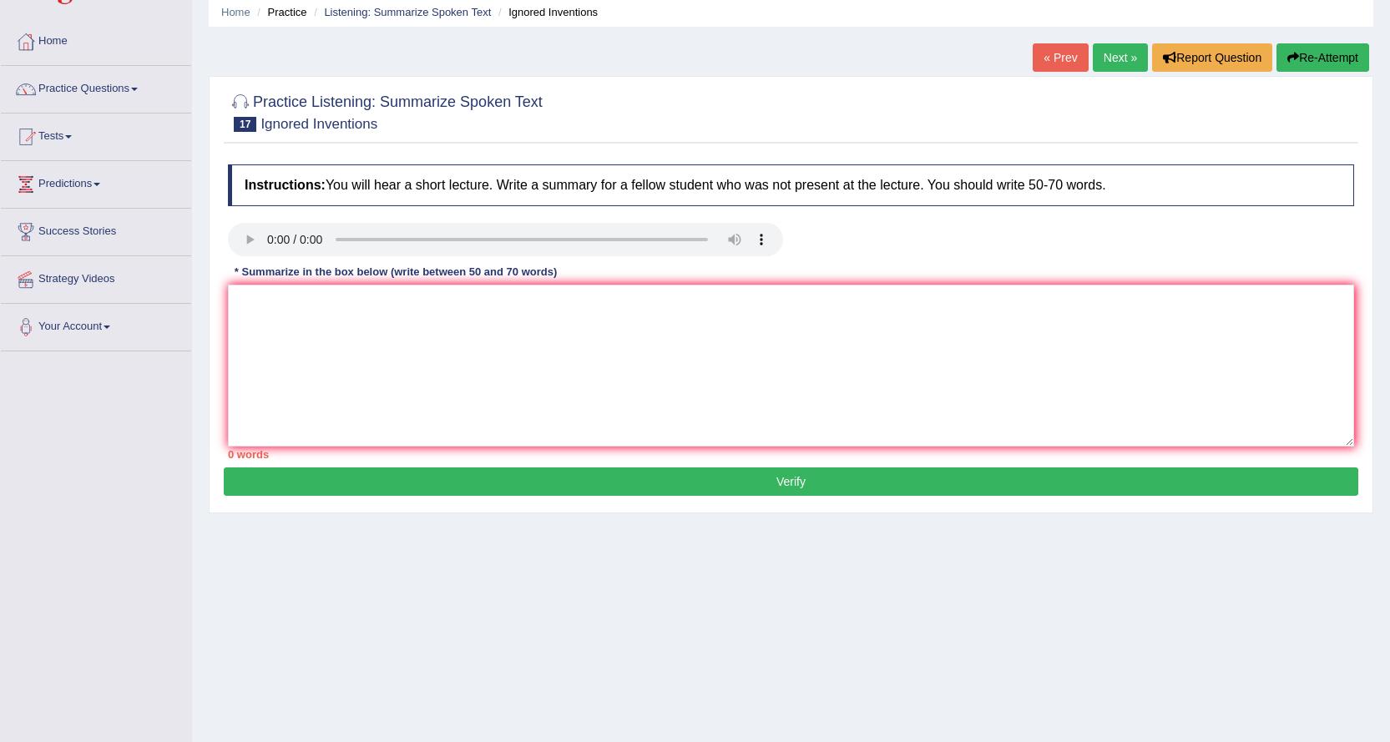
scroll to position [134, 0]
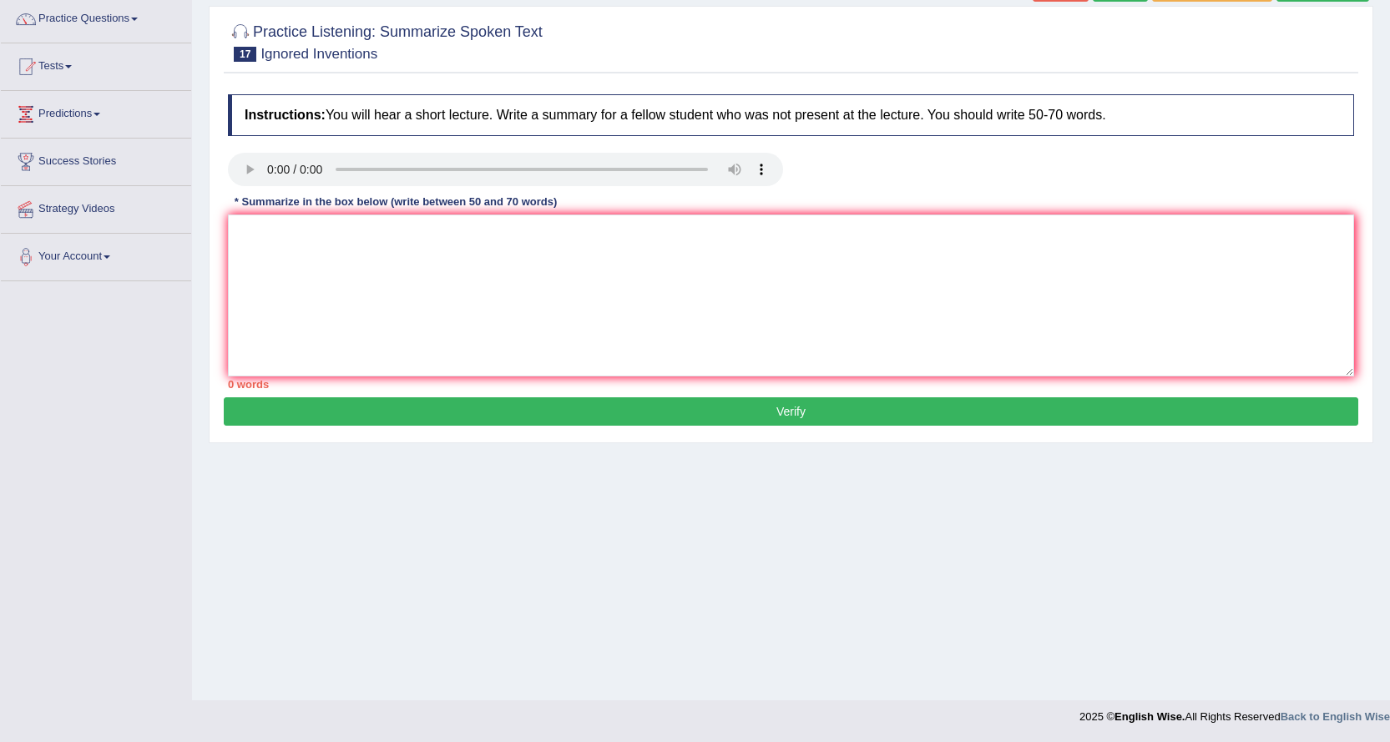
click at [646, 409] on button "Verify" at bounding box center [791, 411] width 1135 height 28
click at [371, 236] on textarea at bounding box center [791, 296] width 1127 height 162
type textarea "32"
click at [594, 407] on button "Verify" at bounding box center [791, 411] width 1135 height 28
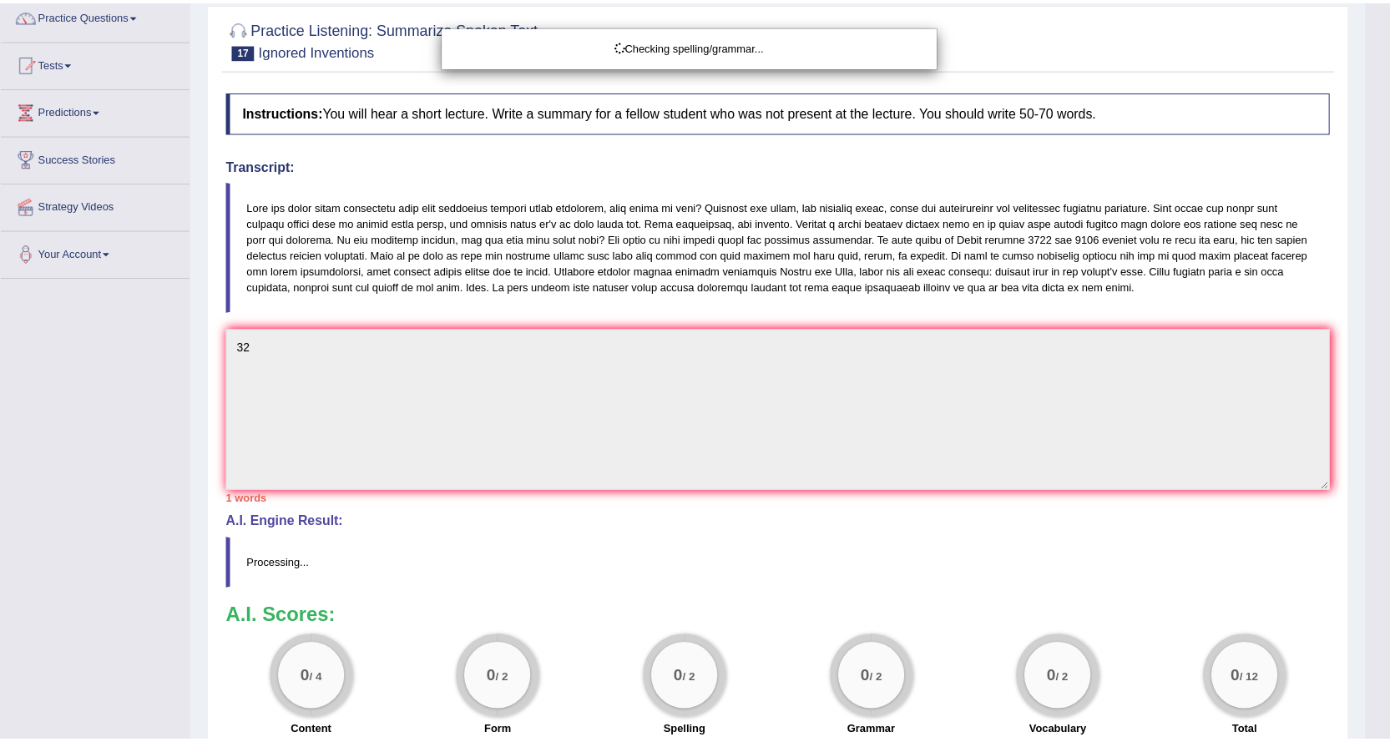
scroll to position [163, 0]
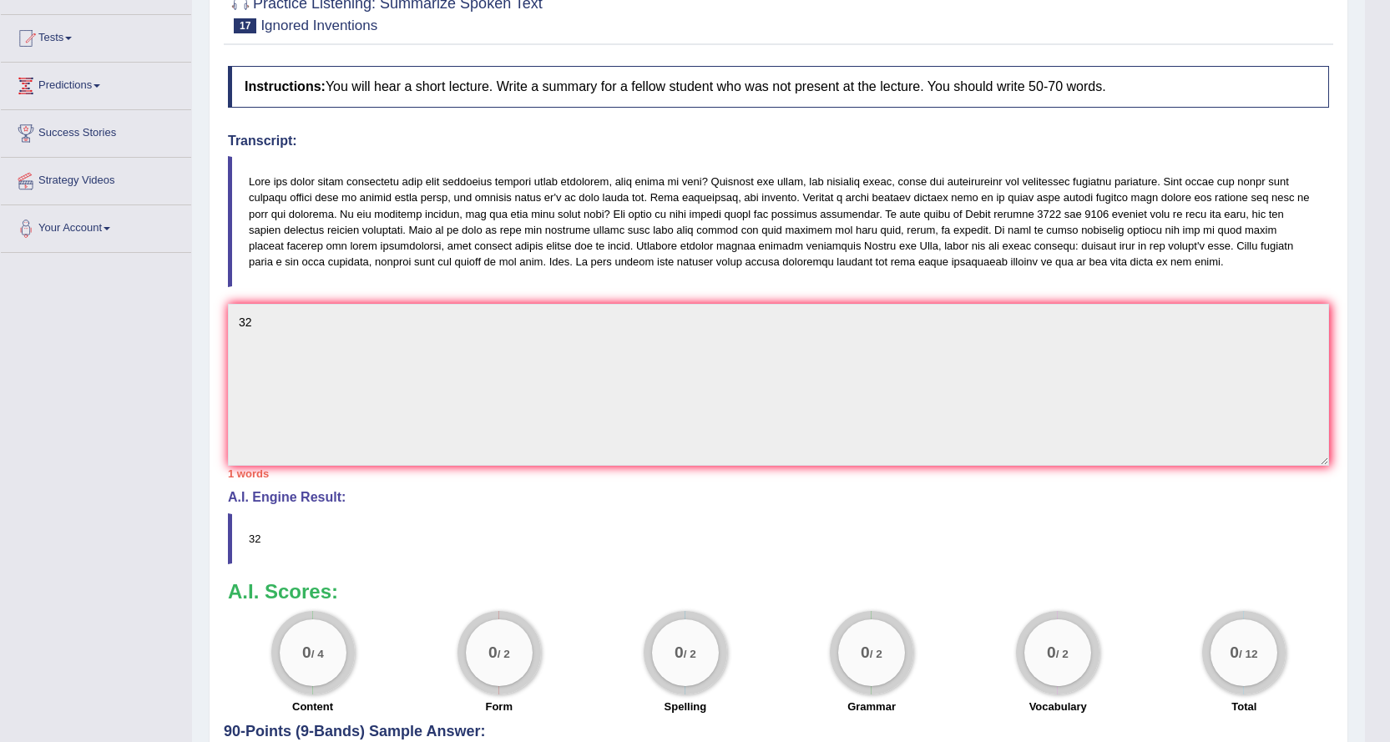
drag, startPoint x: 1218, startPoint y: 265, endPoint x: 406, endPoint y: 200, distance: 814.2
click at [421, 210] on blockquote at bounding box center [778, 221] width 1101 height 131
drag, startPoint x: 246, startPoint y: 184, endPoint x: 322, endPoint y: 195, distance: 76.8
click at [322, 195] on blockquote at bounding box center [778, 221] width 1101 height 131
drag, startPoint x: 271, startPoint y: 183, endPoint x: 510, endPoint y: 244, distance: 246.5
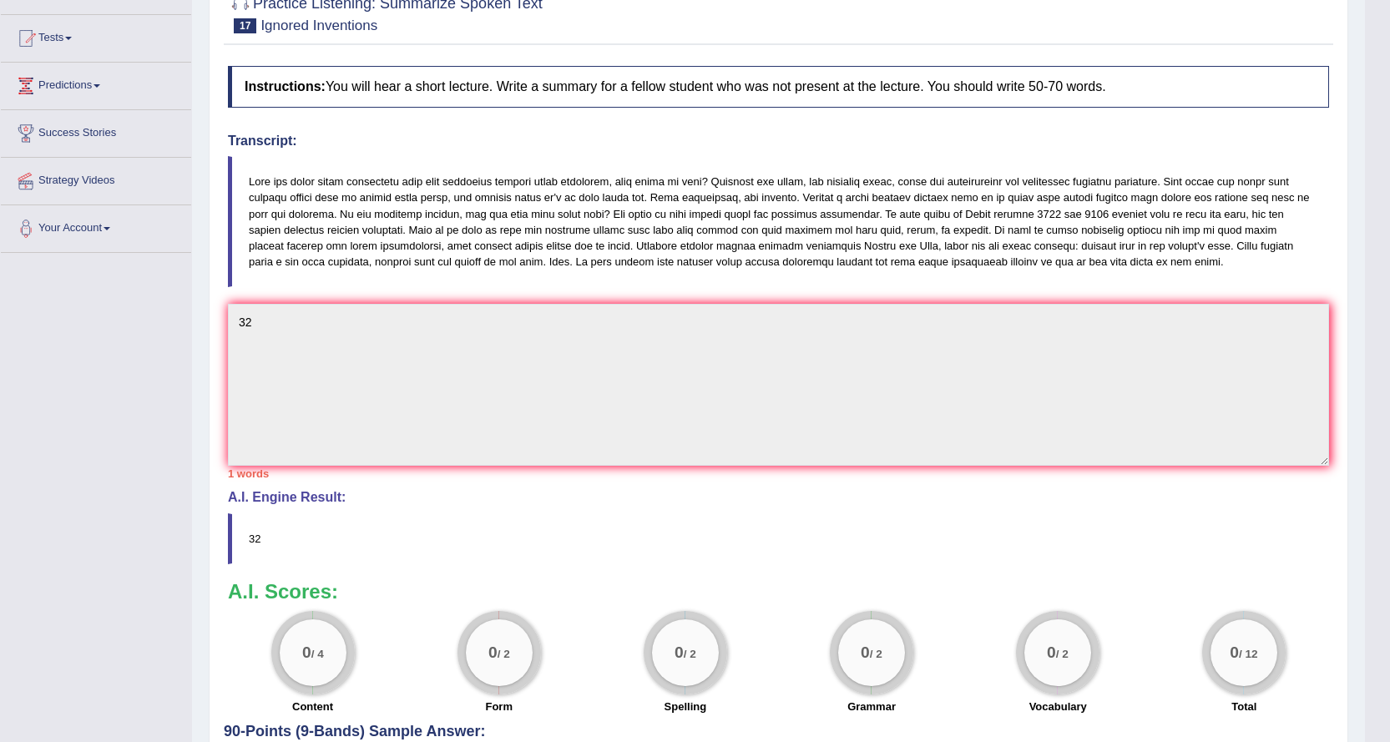
click at [509, 246] on blockquote at bounding box center [778, 221] width 1101 height 131
click at [300, 187] on blockquote at bounding box center [778, 221] width 1101 height 131
click at [370, 192] on blockquote at bounding box center [778, 221] width 1101 height 131
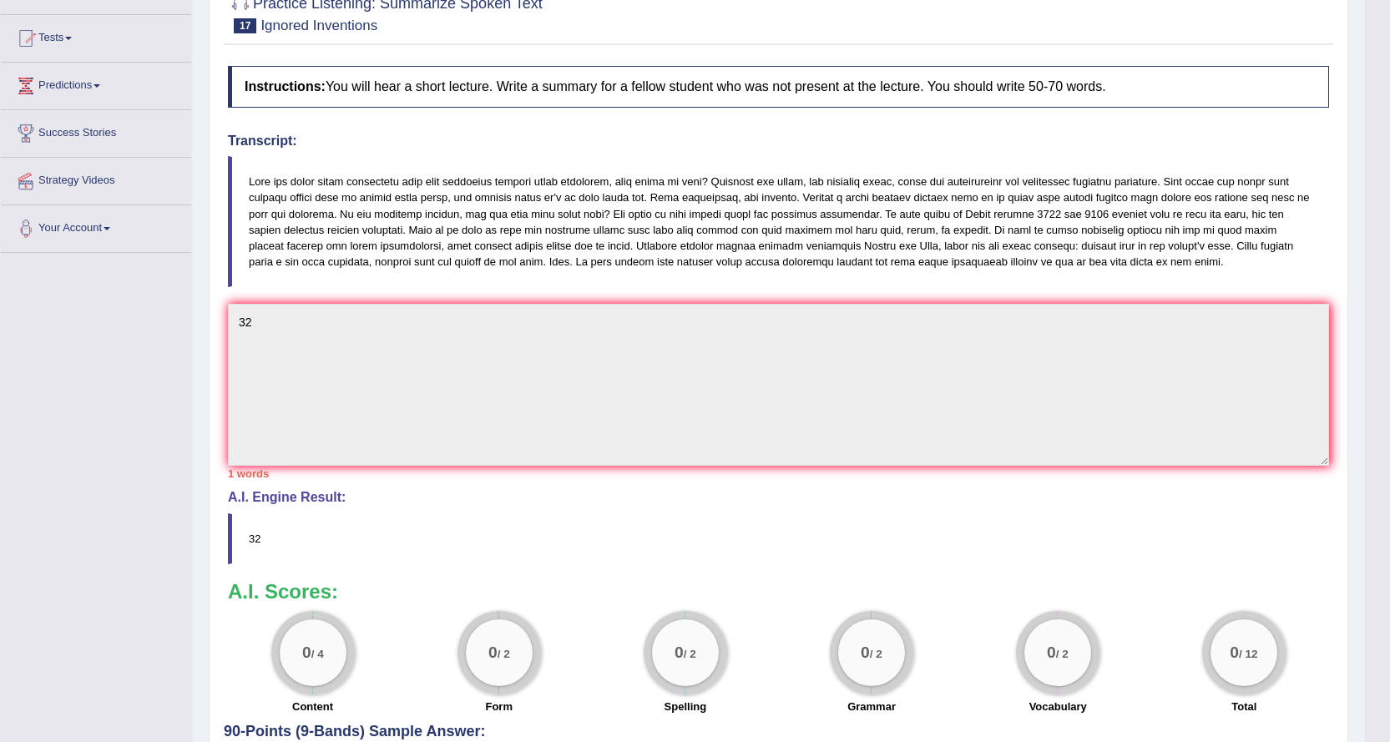
click at [369, 191] on blockquote at bounding box center [778, 221] width 1101 height 131
